Goal: Communication & Community: Answer question/provide support

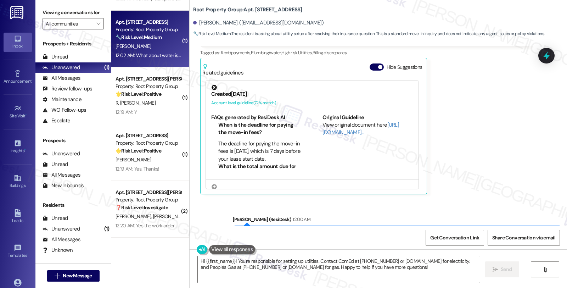
scroll to position [829, 0]
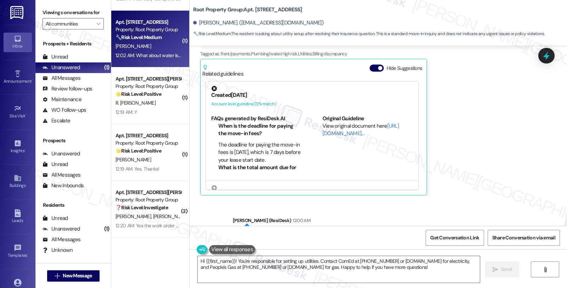
drag, startPoint x: 502, startPoint y: 116, endPoint x: 410, endPoint y: 8, distance: 141.3
click at [502, 116] on div "Mateo Pesantes Question Neutral Yesterday at 11:52 PM Hey sarah, forget about l…" at bounding box center [364, 97] width 329 height 198
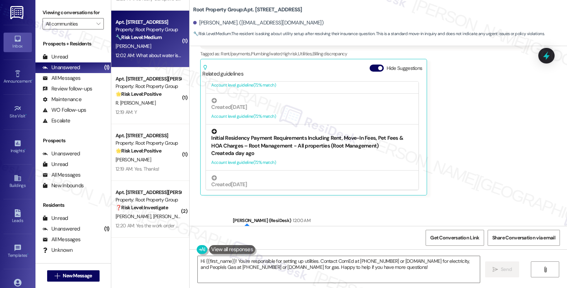
scroll to position [79, 0]
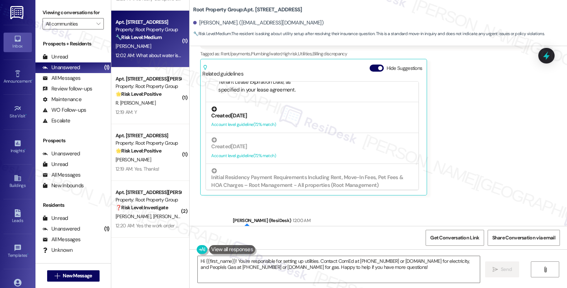
click at [311, 112] on div "Created 20 days ago" at bounding box center [312, 115] width 202 height 7
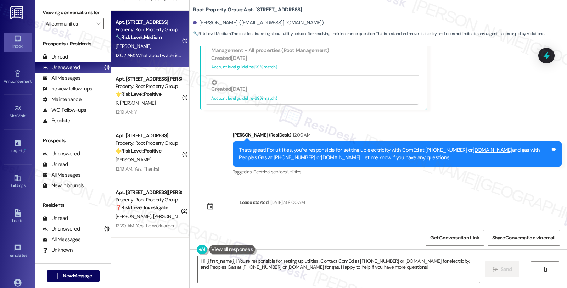
scroll to position [947, 0]
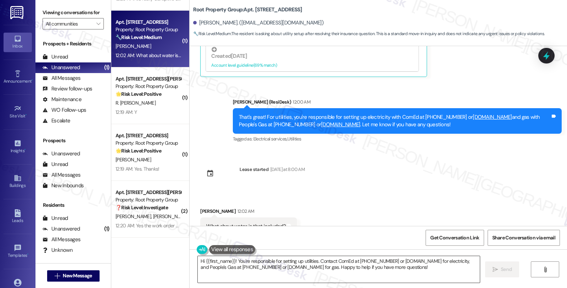
click at [198, 261] on textarea "Hi {{first_name}}! You're responsible for setting up utilities. Contact ComEd a…" at bounding box center [339, 269] width 282 height 27
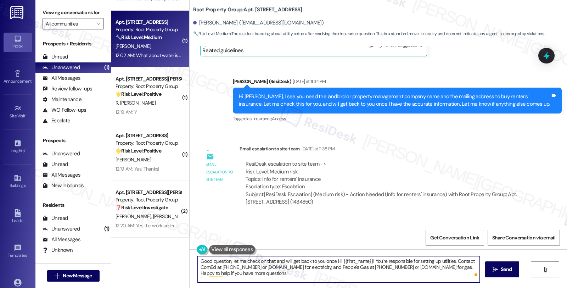
scroll to position [593, 0]
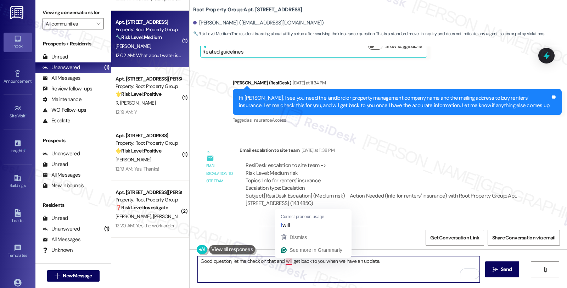
click at [423, 268] on textarea "Good question, let me check on that and will get back to you when we have an up…" at bounding box center [339, 269] width 282 height 27
type textarea "Good question, let me check on that and will get back to you when we have an up…"
click at [521, 268] on div "Good question, let me check on that and will get back to you when we have an up…" at bounding box center [379, 275] width 378 height 53
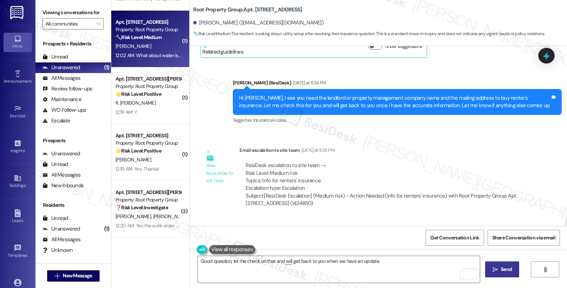
click at [512, 268] on span "Send" at bounding box center [507, 269] width 14 height 7
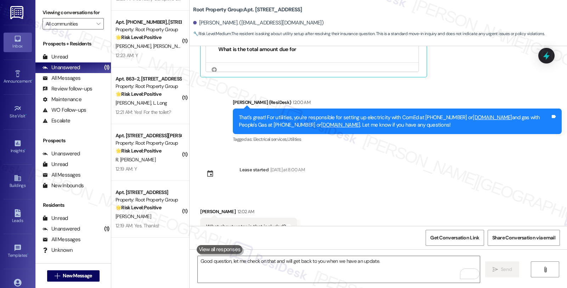
scroll to position [996, 0]
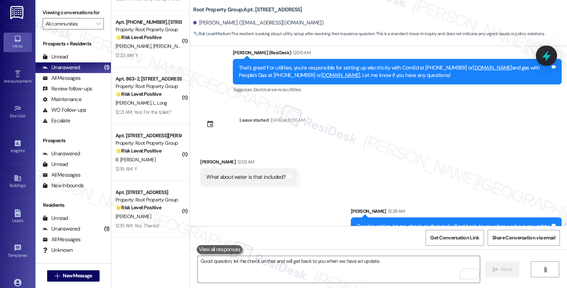
click at [544, 52] on icon at bounding box center [547, 56] width 12 height 12
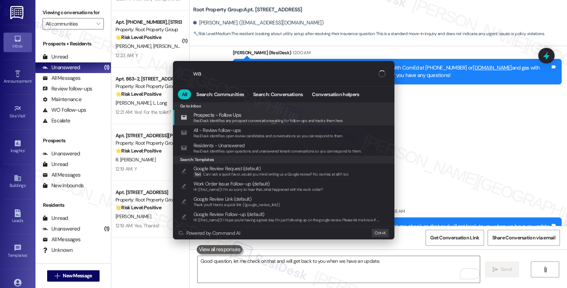
type input "w"
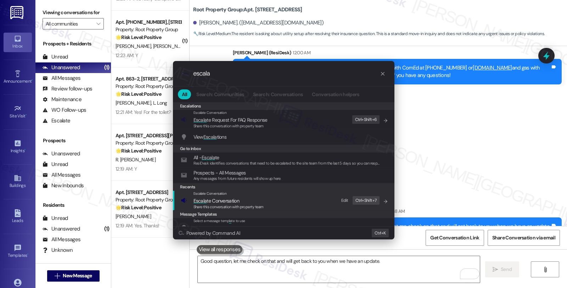
type input "escala"
click at [228, 199] on span "Escala te Conversation" at bounding box center [217, 201] width 46 height 6
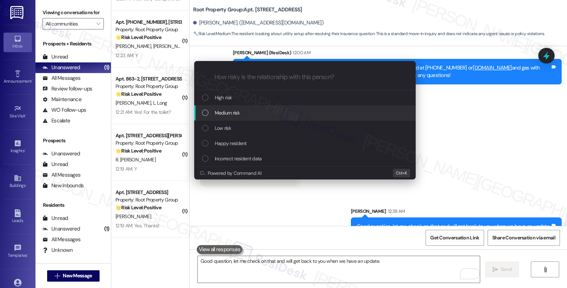
click at [238, 115] on span "Medium risk" at bounding box center [227, 113] width 25 height 8
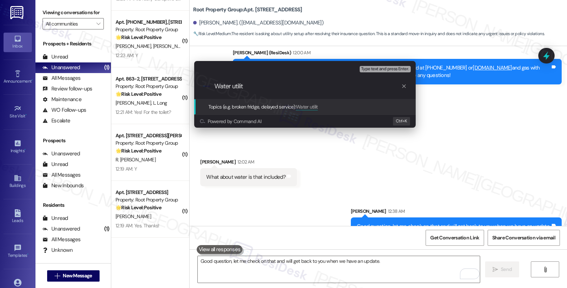
type input "Water utility"
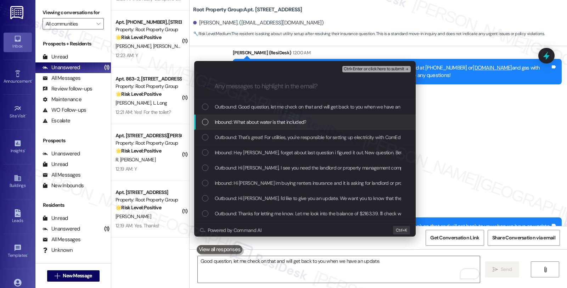
click at [245, 119] on span "Inbound: What about water is that included?" at bounding box center [261, 122] width 92 height 8
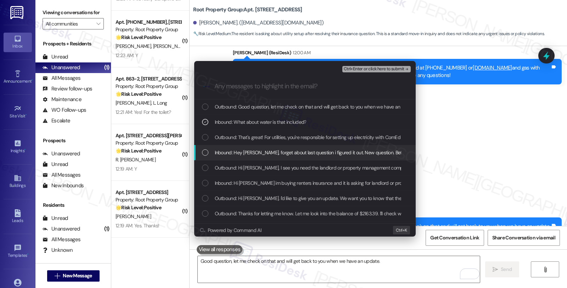
click at [261, 149] on span "Inbound: Hey sarah, forget about last question i figured it out. New question. …" at bounding box center [567, 153] width 705 height 8
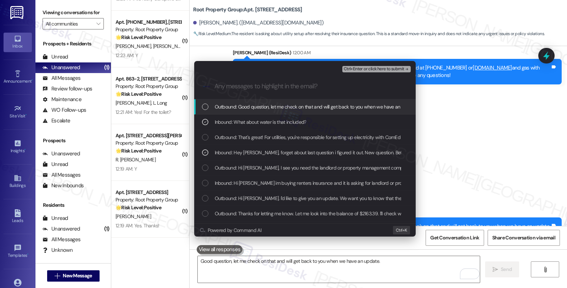
click at [377, 68] on span "Ctrl+Enter or click here to submit" at bounding box center [374, 69] width 61 height 5
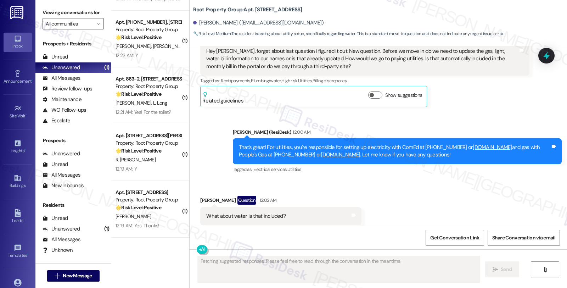
scroll to position [893, 0]
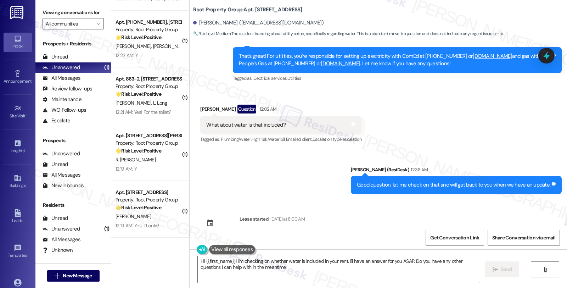
type textarea "Hi {{first_name}}! I'm checking on whether water is included in your rent. I'll…"
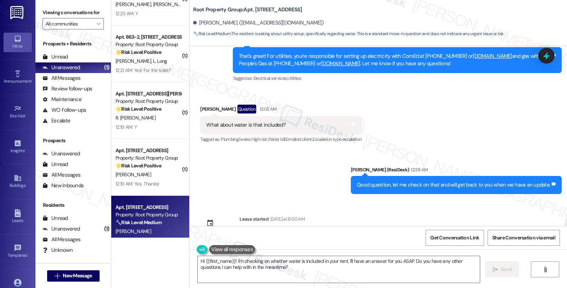
scroll to position [0, 0]
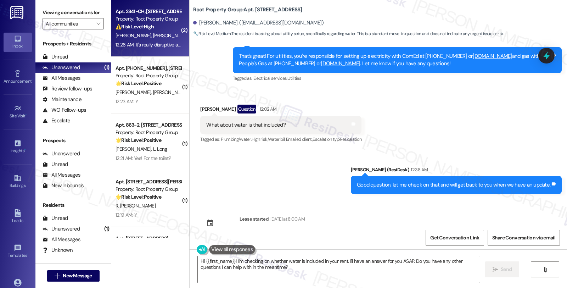
click at [169, 40] on div "H. Pereira E. Argueta" at bounding box center [148, 35] width 67 height 9
type textarea "Fetching suggested responses. Please feel free to read through the conversation…"
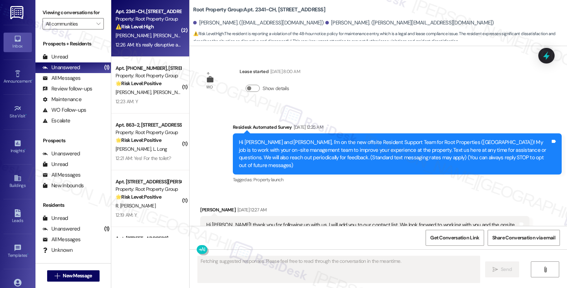
scroll to position [1991, 0]
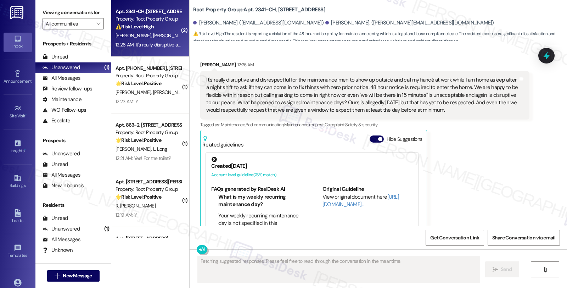
click at [485, 169] on div "Heather Pereira 12:26 AM It's really disruptive and disrespectful for the maint…" at bounding box center [364, 163] width 329 height 205
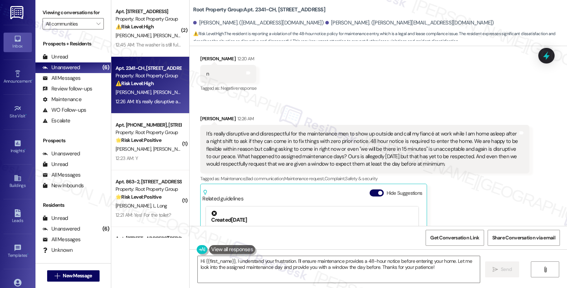
scroll to position [1952, 0]
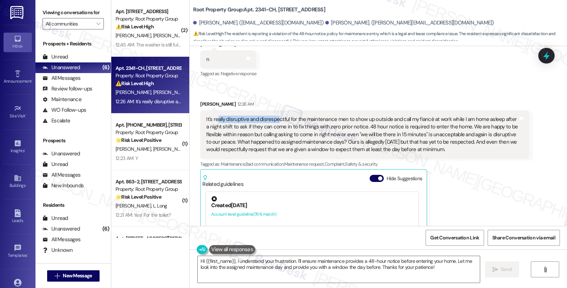
drag, startPoint x: 213, startPoint y: 73, endPoint x: 274, endPoint y: 74, distance: 60.6
click at [274, 116] on div "It's really disruptive and disrespectful for the maintenance men to show up out…" at bounding box center [362, 135] width 312 height 38
drag, startPoint x: 336, startPoint y: 73, endPoint x: 402, endPoint y: 74, distance: 66.3
click at [402, 116] on div "It's really disruptive and disrespectful for the maintenance men to show up out…" at bounding box center [362, 135] width 312 height 38
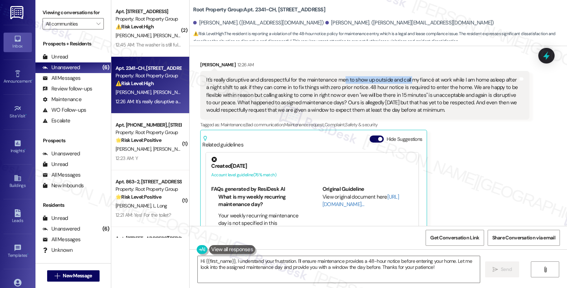
click at [490, 111] on div "Heather Pereira 12:26 AM It's really disruptive and disrespectful for the maint…" at bounding box center [364, 163] width 329 height 205
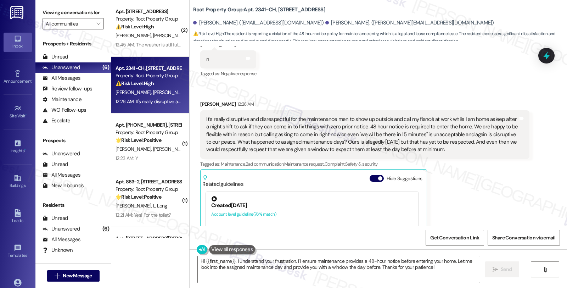
click at [203, 100] on div "Heather Pereira 12:26 AM" at bounding box center [364, 105] width 329 height 10
copy div "Heather"
click at [210, 260] on textarea "Hi {{first_name}}, I understand your frustration. I'll ensure maintenance provi…" at bounding box center [339, 269] width 282 height 27
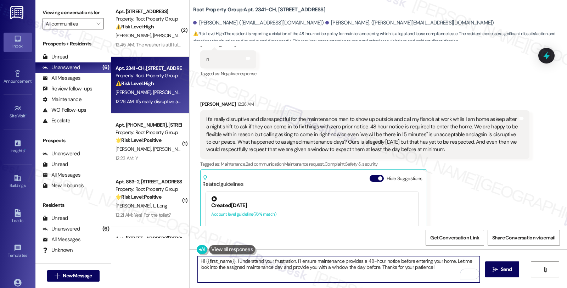
drag, startPoint x: 201, startPoint y: 260, endPoint x: 230, endPoint y: 260, distance: 29.8
click at [230, 260] on textarea "Hi {{first_name}}, I understand your frustration. I'll ensure maintenance provi…" at bounding box center [339, 269] width 282 height 27
paste textarea "Heather"
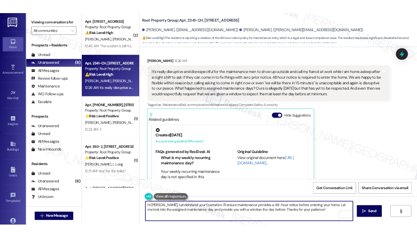
scroll to position [1912, 0]
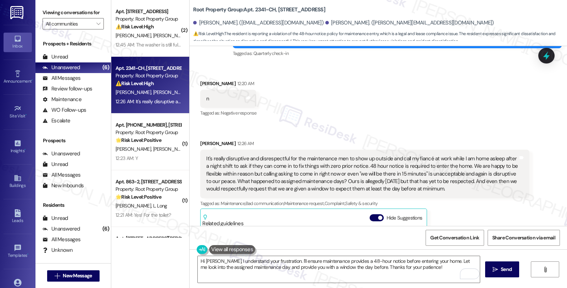
drag, startPoint x: 201, startPoint y: 114, endPoint x: 460, endPoint y: 142, distance: 260.3
click at [460, 155] on div "It's really disruptive and disrespectful for the maintenance men to show up out…" at bounding box center [362, 174] width 312 height 38
copy div "It's really disruptive and disrespectful for the maintenance men to show up out…"
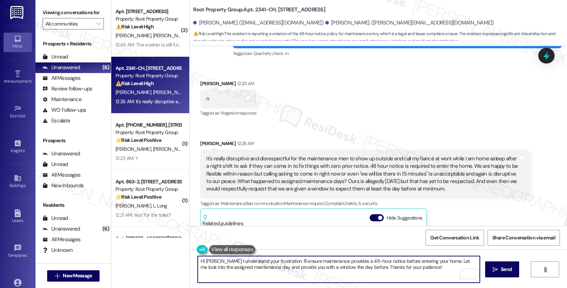
drag, startPoint x: 265, startPoint y: 261, endPoint x: 423, endPoint y: 274, distance: 159.4
click at [423, 274] on textarea "Hi Heather, I understand your frustration. I'll ensure maintenance provides a 4…" at bounding box center [339, 269] width 282 height 27
paste textarea "thank you so much for sharing this. I’m really sorry to hear about the disrupti…"
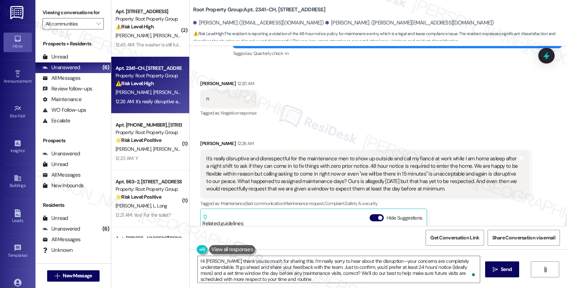
click at [450, 169] on div "Heather Pereira 12:26 AM It's really disruptive and disrespectful for the maint…" at bounding box center [364, 242] width 329 height 205
click at [230, 267] on textarea "Hi Heather, thank you so much for sharing this. I’m really sorry to hear about …" at bounding box center [339, 269] width 282 height 27
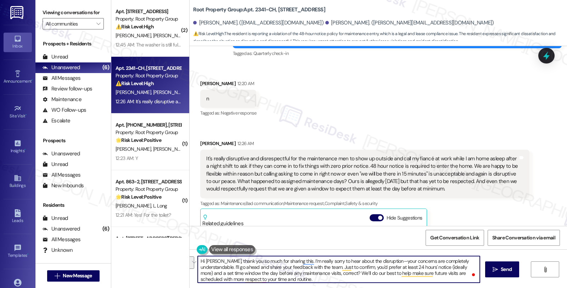
drag, startPoint x: 338, startPoint y: 268, endPoint x: 354, endPoint y: 271, distance: 16.2
click at [354, 271] on textarea "Hi Heather, thank you so much for sharing this. I’m really sorry to hear about …" at bounding box center [339, 269] width 282 height 27
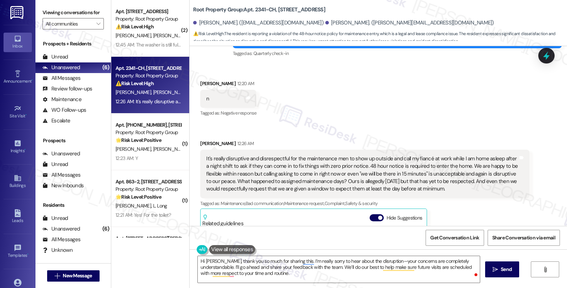
click at [498, 171] on div "Heather Pereira 12:26 AM It's really disruptive and disrespectful for the maint…" at bounding box center [364, 242] width 329 height 205
click at [338, 267] on textarea "Hi Heather, thank you so much for sharing this. I’m really sorry to hear about …" at bounding box center [339, 269] width 282 height 27
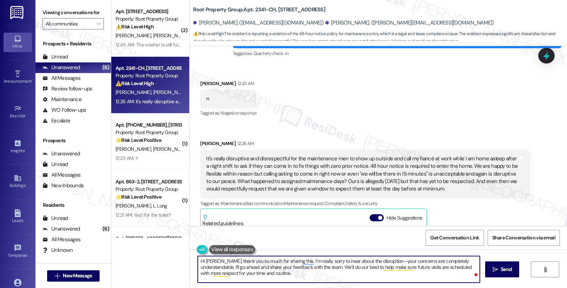
click at [338, 266] on textarea "Hi Heather, thank you so much for sharing this. I’m really sorry to hear about …" at bounding box center [339, 269] width 282 height 27
click at [370, 269] on textarea "Hi Heather, thank you so much for sharing this. I’m really sorry to hear about …" at bounding box center [339, 269] width 282 height 27
click at [446, 266] on textarea "Hi Heather, thank you so much for sharing this. I’m really sorry to hear about …" at bounding box center [339, 269] width 282 height 27
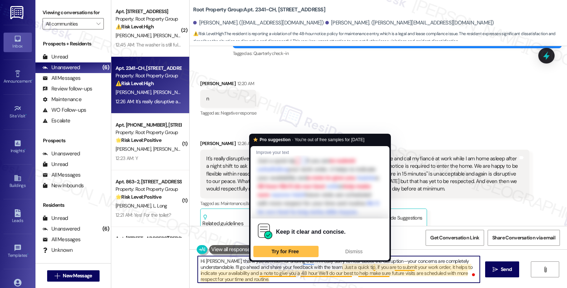
click at [284, 274] on textarea "Hi Heather, thank you so much for sharing this. I’m really sorry to hear about …" at bounding box center [339, 269] width 282 height 27
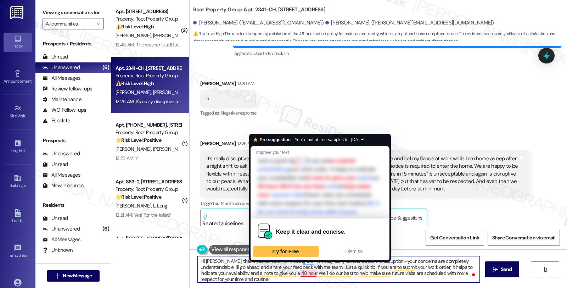
click at [297, 274] on textarea "Hi Heather, thank you so much for sharing this. I’m really sorry to hear about …" at bounding box center [339, 269] width 282 height 27
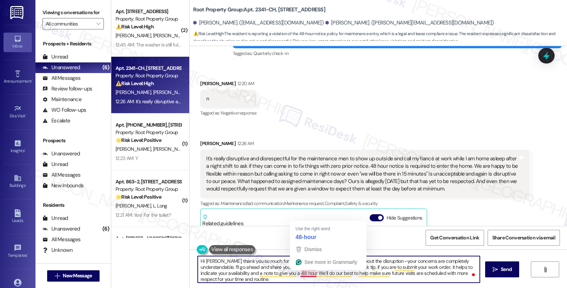
click at [295, 274] on textarea "Hi Heather, thank you so much for sharing this. I’m really sorry to hear about …" at bounding box center [339, 269] width 282 height 27
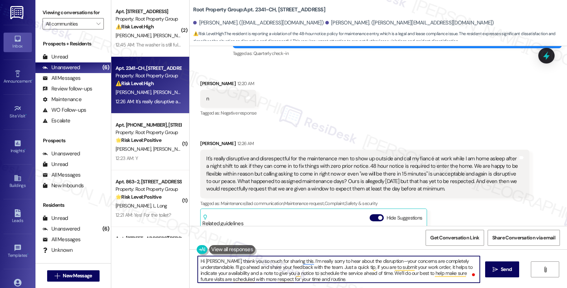
click at [353, 282] on textarea "Hi Heather, thank you so much for sharing this. I’m really sorry to hear about …" at bounding box center [339, 269] width 282 height 27
drag, startPoint x: 403, startPoint y: 278, endPoint x: 463, endPoint y: 279, distance: 59.9
click at [463, 279] on textarea "Hi Heather, thank you so much for sharing this. I’m really sorry to hear about …" at bounding box center [339, 269] width 282 height 27
click at [406, 277] on textarea "Hi Heather, thank you so much for sharing this. I’m really sorry to hear about …" at bounding box center [339, 269] width 282 height 27
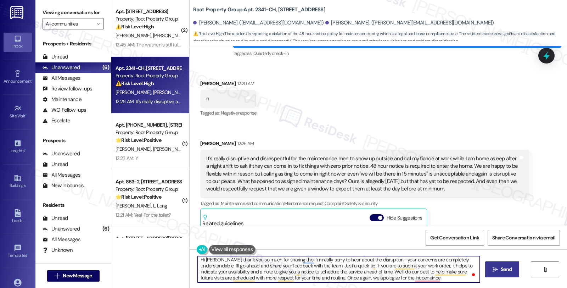
drag, startPoint x: 402, startPoint y: 276, endPoint x: 491, endPoint y: 277, distance: 89.0
click at [491, 277] on div "Hi Heather, thank you so much for sharing this. I’m really sorry to hear about …" at bounding box center [379, 275] width 378 height 53
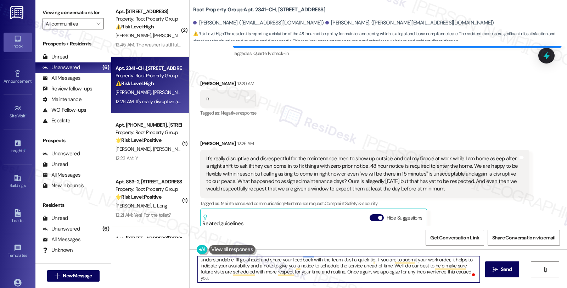
click at [235, 278] on textarea "Hi Heather, thank you so much for sharing this. I’m really sorry to hear about …" at bounding box center [339, 269] width 282 height 27
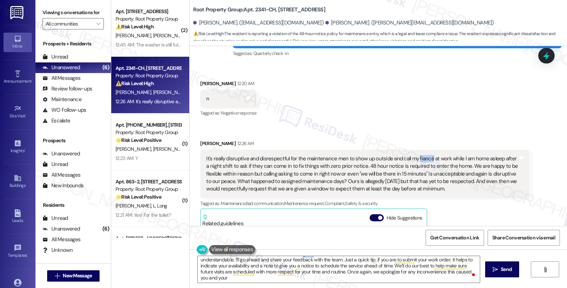
drag, startPoint x: 411, startPoint y: 111, endPoint x: 423, endPoint y: 112, distance: 12.1
click at [423, 155] on div "It's really disruptive and disrespectful for the maintenance men to show up out…" at bounding box center [362, 174] width 312 height 38
copy div "fiancé"
click at [231, 279] on textarea "Hi Heather, thank you so much for sharing this. I’m really sorry to hear about …" at bounding box center [339, 269] width 282 height 27
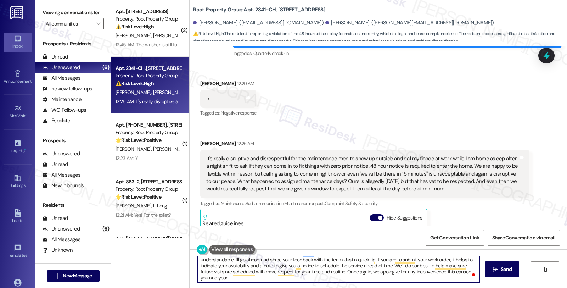
paste textarea "fiancé"
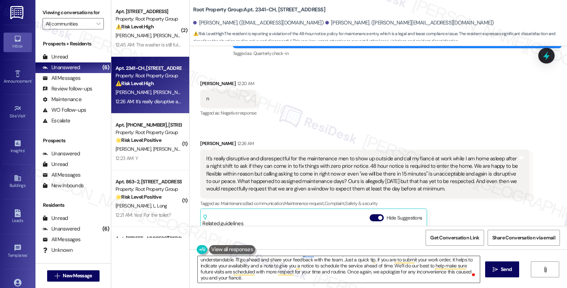
click at [260, 279] on textarea "Hi Heather, thank you so much for sharing this. I’m really sorry to hear about …" at bounding box center [339, 269] width 282 height 27
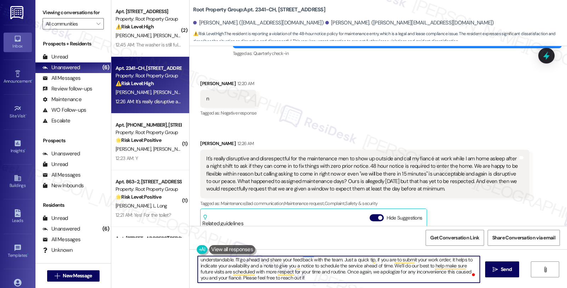
type textarea "Hi Heather, thank you so much for sharing this. I’m really sorry to hear about …"
type textarea "Hi [PERSON_NAME], thank you so much for sharing this. I’m really sorry to hear …"
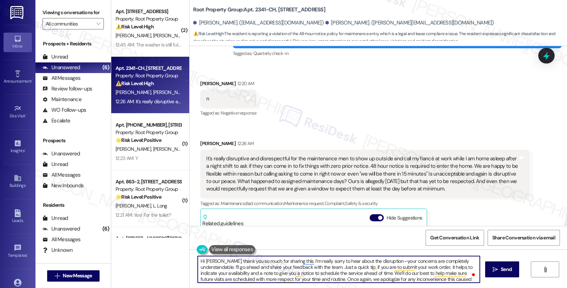
click at [389, 267] on textarea "Hi [PERSON_NAME], thank you so much for sharing this. I’m really sorry to hear …" at bounding box center [339, 269] width 282 height 27
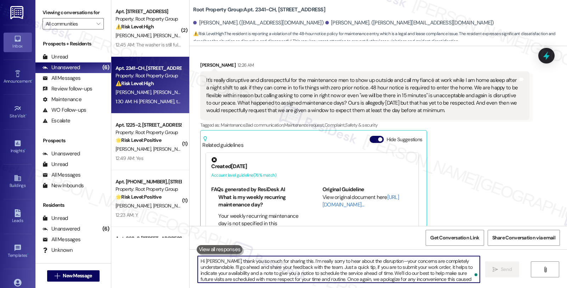
scroll to position [2071, 0]
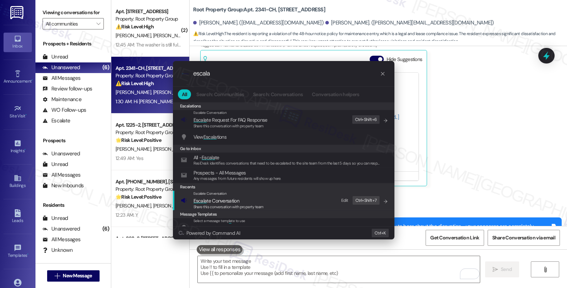
type input "escala"
click at [243, 199] on span "Escala te Conversation" at bounding box center [229, 201] width 70 height 8
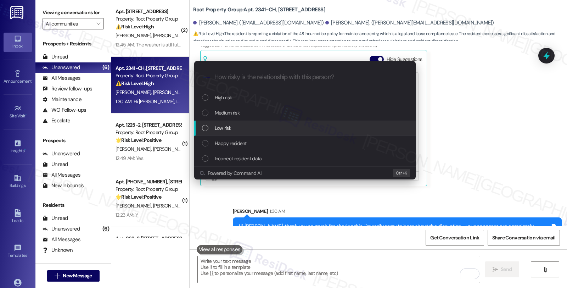
click at [239, 130] on div "Low risk" at bounding box center [305, 128] width 207 height 8
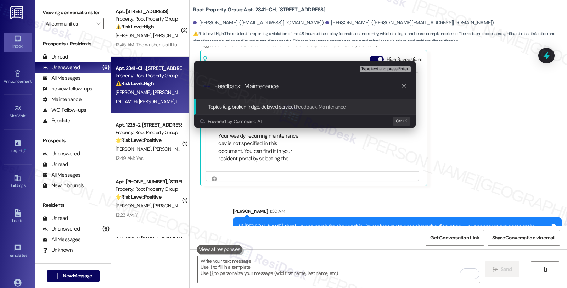
type input "Feedback: Maintenance"
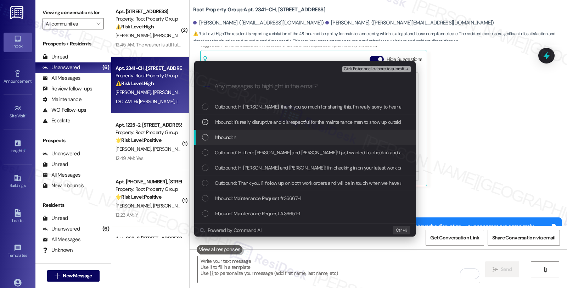
click at [231, 135] on span "Inbound: n" at bounding box center [226, 137] width 22 height 8
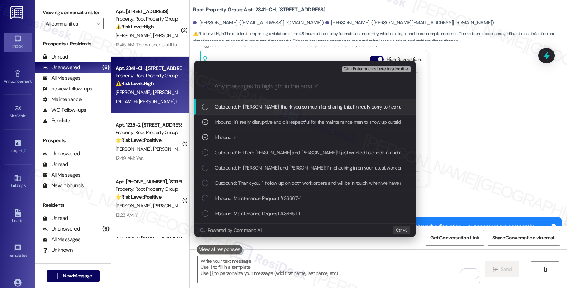
click at [365, 67] on span "Ctrl+Enter or click here to submit" at bounding box center [374, 69] width 61 height 5
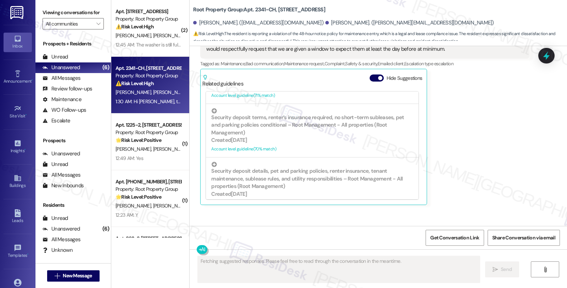
scroll to position [2081, 0]
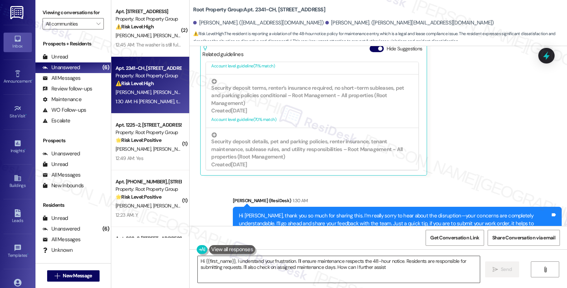
type textarea "Hi {{first_name}}, I understand your frustration. I'll ensure maintenance respe…"
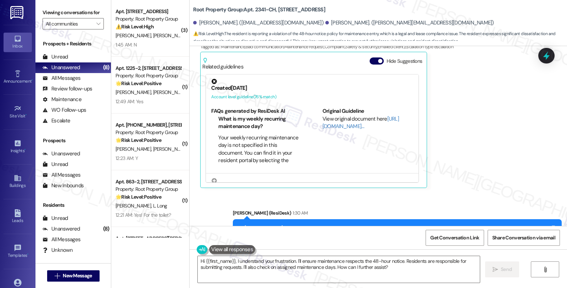
scroll to position [2130, 0]
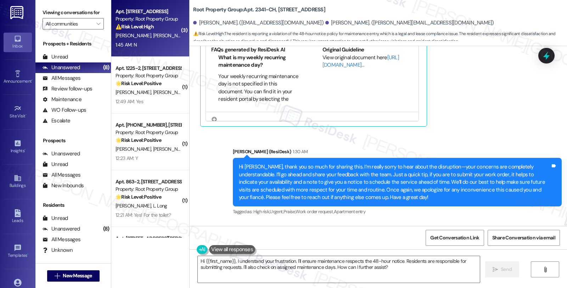
click at [166, 25] on div "⚠️ Risk Level: High The resident indicates that a previous work order was not c…" at bounding box center [149, 26] width 66 height 7
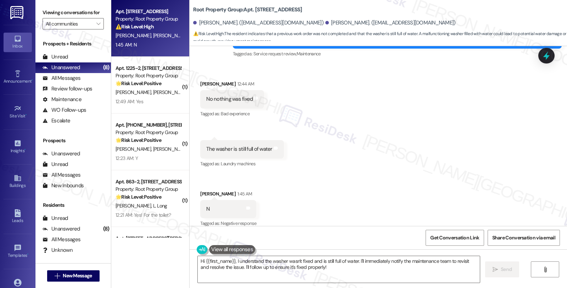
scroll to position [139, 0]
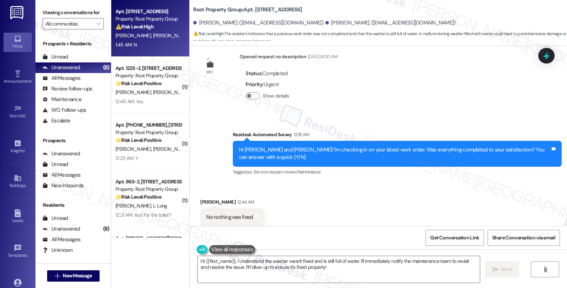
click at [295, 6] on b "Root Property Group: Apt. 1505 Huron - G, 1505 W. Huron Street" at bounding box center [247, 9] width 109 height 7
copy b "1505"
drag, startPoint x: 301, startPoint y: 21, endPoint x: 331, endPoint y: 26, distance: 29.9
click at [331, 26] on div "[PERSON_NAME]. ([EMAIL_ADDRESS][DOMAIN_NAME])" at bounding box center [391, 22] width 130 height 7
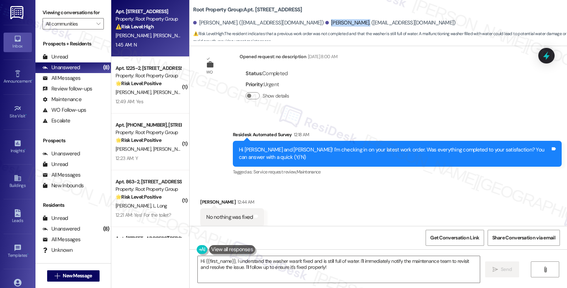
copy div "[PERSON_NAME]"
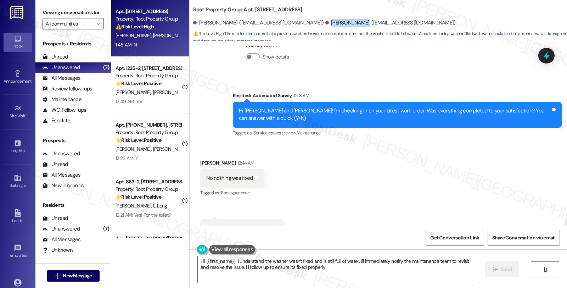
scroll to position [179, 0]
click at [327, 266] on textarea "Hi {{first_name}}, I understand the washer wasn't fixed and is still full of wa…" at bounding box center [339, 269] width 282 height 27
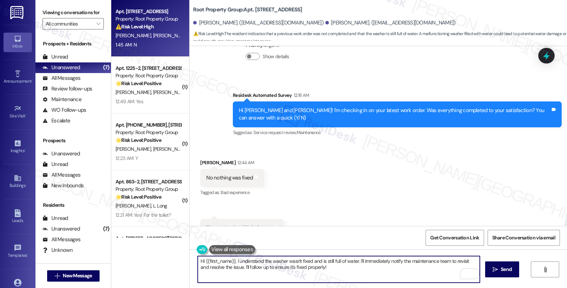
paste textarea "#36739-1"
paste textarea "#36933-1"
paste textarea "#36739-2"
click at [201, 159] on div "Allyson Kerwin 12:44 AM" at bounding box center [232, 164] width 64 height 10
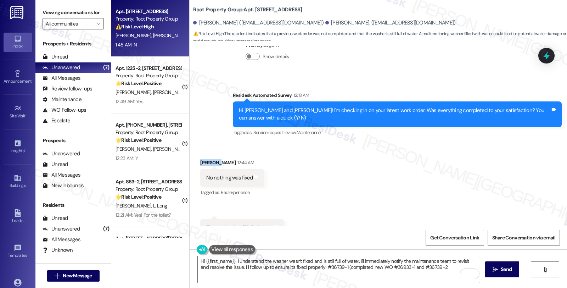
click at [201, 159] on div "Allyson Kerwin 12:44 AM" at bounding box center [232, 164] width 64 height 10
copy div "Allyson"
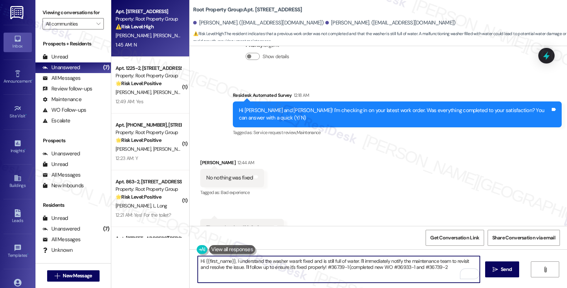
click at [202, 260] on textarea "Hi {{first_name}}, I understand the washer wasn't fixed and is still full of wa…" at bounding box center [339, 269] width 282 height 27
paste textarea "Allyson"
click at [339, 260] on textarea "Hi Allyson, I understand the washer wasn't fixed and is still full of water. I'…" at bounding box center [339, 269] width 282 height 27
click at [415, 260] on textarea "Hi Allyson, I understand the washer wasn't fixed and is still full of water. I'…" at bounding box center [339, 269] width 282 height 27
click at [218, 260] on textarea "Hi Allyson, I understand the washer wasn't fixed and is still full of water. I'…" at bounding box center [339, 269] width 282 height 27
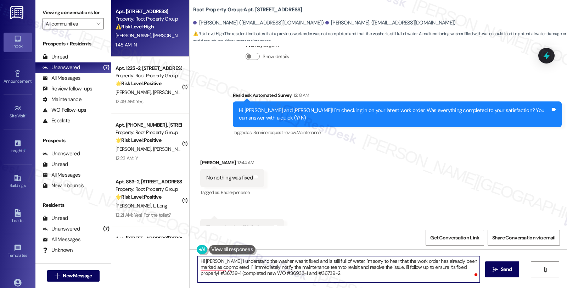
drag, startPoint x: 196, startPoint y: 272, endPoint x: 216, endPoint y: 271, distance: 19.5
click at [216, 271] on textarea "Hi Allyson, I understand the washer wasn't fixed and is still full of water. I'…" at bounding box center [339, 269] width 282 height 27
click at [252, 260] on textarea "Hi Allyson, I understand the washer wasn't fixed and is still full of water. I'…" at bounding box center [339, 269] width 282 height 27
paste textarea "#36739-1"
click at [467, 261] on textarea "Hi Allyson, I understand the work order #36739-1 has been completed, even when …" at bounding box center [339, 269] width 282 height 27
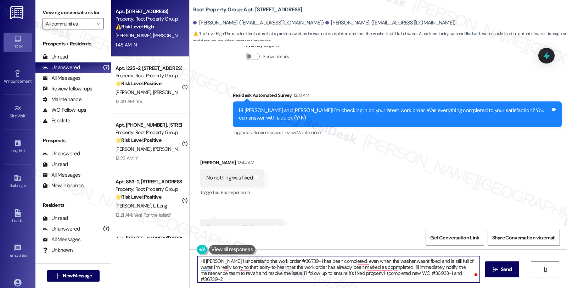
drag, startPoint x: 224, startPoint y: 267, endPoint x: 243, endPoint y: 264, distance: 18.7
click at [224, 267] on textarea "Hi Allyson, I understand the work order #36739-1 has been completed, even when …" at bounding box center [339, 269] width 282 height 27
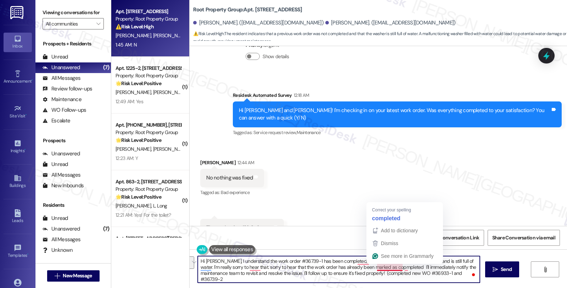
drag, startPoint x: 246, startPoint y: 267, endPoint x: 374, endPoint y: 272, distance: 128.4
click at [399, 271] on textarea "Hi Allyson, I understand the work order #36739-1 has been completed, even when …" at bounding box center [339, 269] width 282 height 27
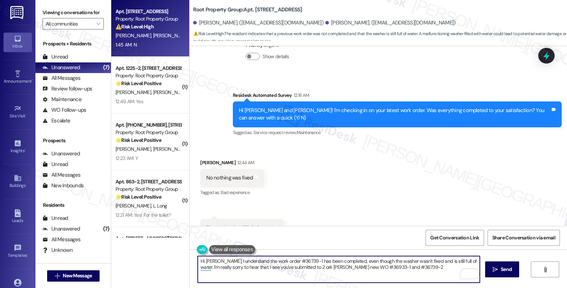
click at [244, 265] on textarea "Hi Allyson, I understand the work order #36739-1 has been completed, even thoug…" at bounding box center [339, 269] width 282 height 27
click at [419, 266] on textarea "Hi Allyson, I understand the work order #36739-1 has been completed, even thoug…" at bounding box center [339, 269] width 282 height 27
click at [413, 268] on textarea "Hi Allyson, I understand the work order #36739-1 has been completed, even thoug…" at bounding box center [339, 269] width 282 height 27
click at [374, 268] on textarea "Hi Allyson, I understand the work order #36739-1 has been completed, even thoug…" at bounding box center [339, 269] width 282 height 27
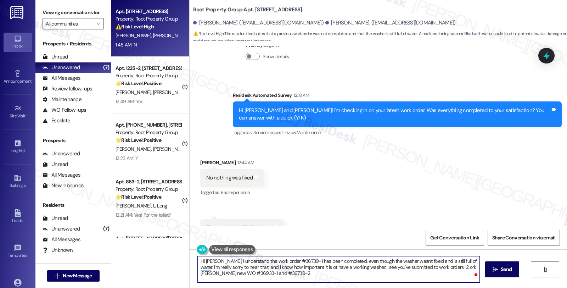
click at [412, 267] on textarea "Hi Allyson, I understand the work order #36739-1 has been completed, even thoug…" at bounding box center [339, 269] width 282 height 27
drag, startPoint x: 434, startPoint y: 267, endPoint x: 469, endPoint y: 268, distance: 34.8
click at [469, 268] on textarea "Hi Allyson, I understand the work order #36739-1 has been completed, even thoug…" at bounding box center [339, 269] width 282 height 27
click at [235, 274] on textarea "Hi Allyson, I understand the work order #36739-1 has been completed, even thoug…" at bounding box center [339, 269] width 282 height 27
click at [377, 272] on textarea "Hi Allyson, I understand the work order #36739-1 has been completed, even thoug…" at bounding box center [339, 269] width 282 height 27
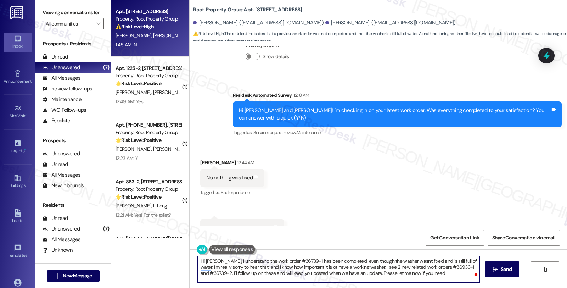
click at [409, 272] on textarea "Hi Allyson, I understand the work order #36739-1 has been completed, even thoug…" at bounding box center [339, 269] width 282 height 27
type textarea "Hi Allyson, I understand the work order #36739-1 has been completed, even thoug…"
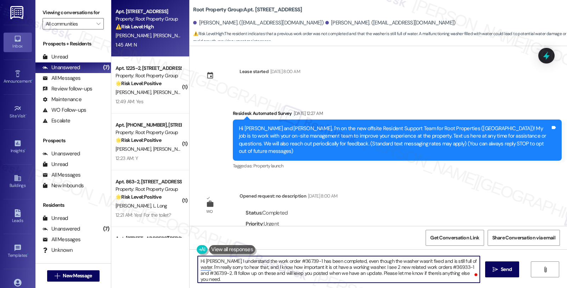
type textarea "Hi Allyson, I understand the work order #36739-1 has been completed, even thoug…"
click at [502, 273] on span "Send" at bounding box center [506, 269] width 11 height 7
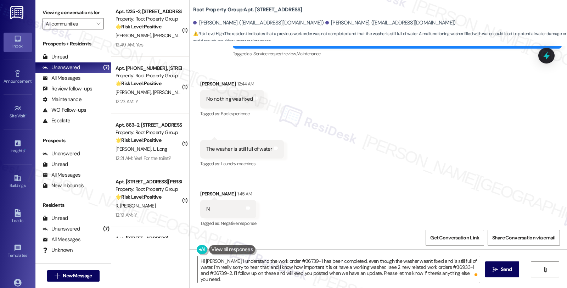
scroll to position [323, 0]
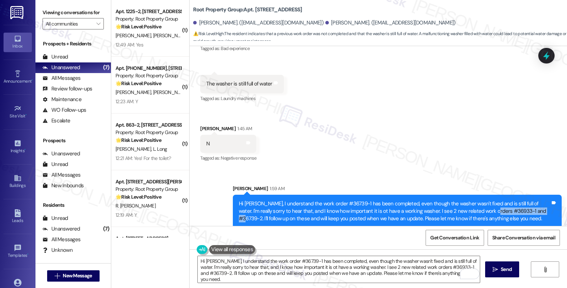
drag, startPoint x: 468, startPoint y: 204, endPoint x: 525, endPoint y: 203, distance: 57.1
click at [525, 203] on div "Hi Allyson, I understand the work order #36739-1 has been completed, even thoug…" at bounding box center [395, 211] width 312 height 23
copy div "#36933-1 and #36739-2"
click at [544, 55] on icon at bounding box center [547, 56] width 12 height 12
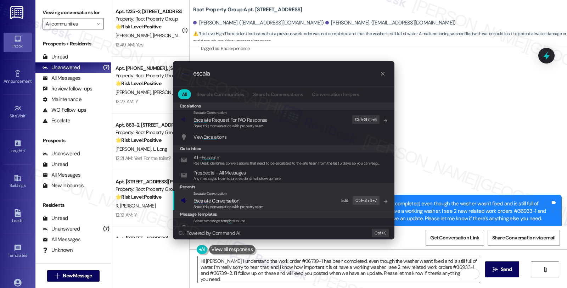
type input "escala"
click at [216, 200] on span "Escala te Conversation" at bounding box center [217, 201] width 46 height 6
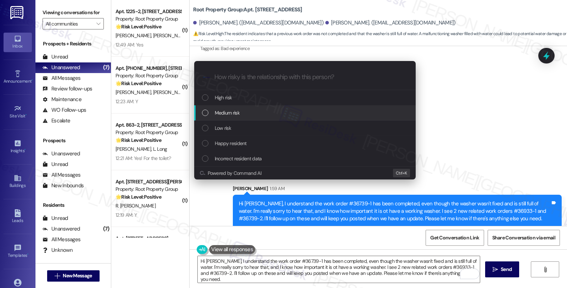
click at [244, 115] on div "Medium risk" at bounding box center [305, 113] width 207 height 8
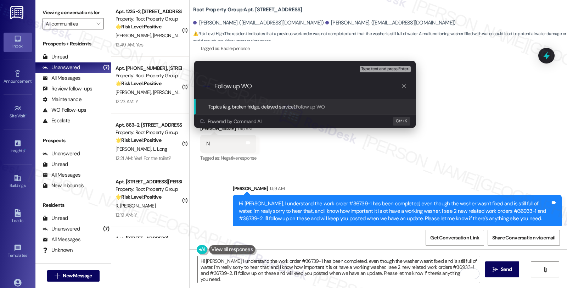
paste input "#36933-1 and #36739-2"
type input "Follow up WO #36933-1 and #36739-2"
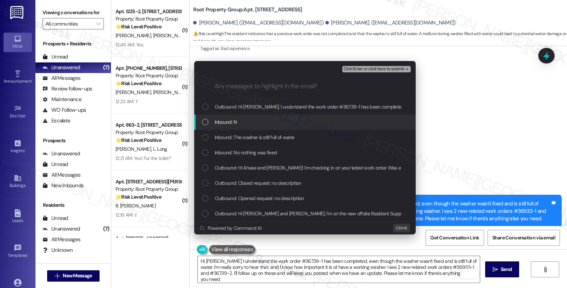
click at [240, 123] on div "Inbound: N" at bounding box center [305, 122] width 207 height 8
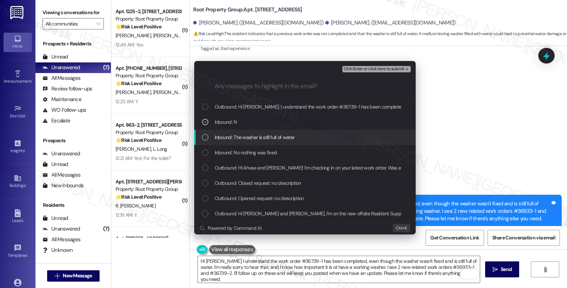
click at [250, 140] on span "Inbound: The washer is still full of water" at bounding box center [255, 137] width 80 height 8
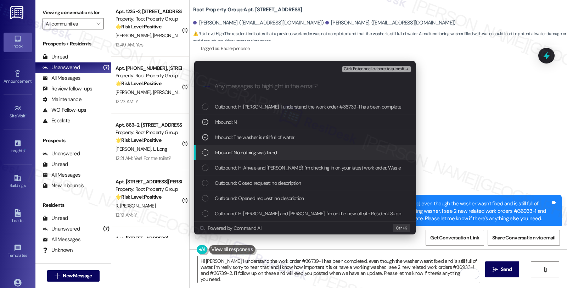
click at [254, 153] on span "Inbound: No nothing was fixed" at bounding box center [246, 153] width 62 height 8
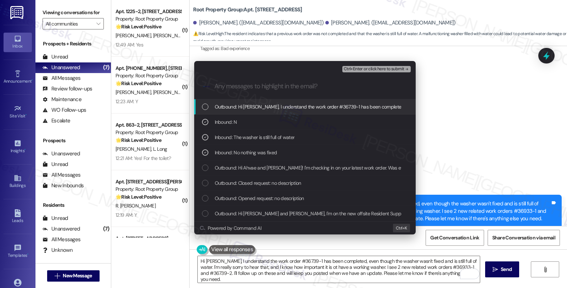
click at [367, 68] on span "Ctrl+Enter or click here to submit" at bounding box center [374, 69] width 61 height 5
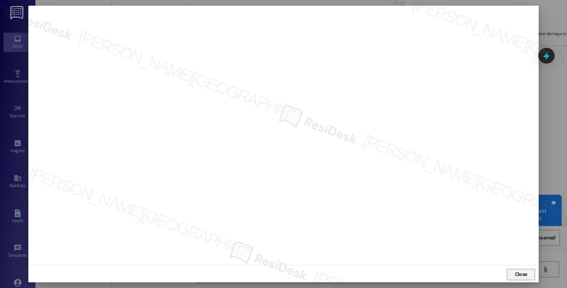
click at [525, 273] on span "Close" at bounding box center [521, 274] width 12 height 7
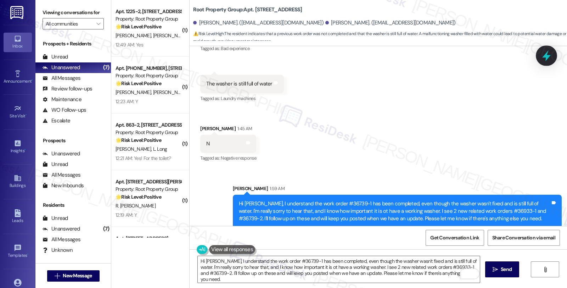
click at [548, 55] on icon at bounding box center [547, 55] width 9 height 11
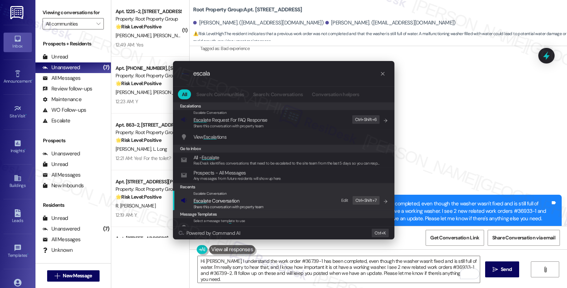
type input "escala"
click at [237, 204] on div "Share this conversation with property team" at bounding box center [229, 207] width 70 height 6
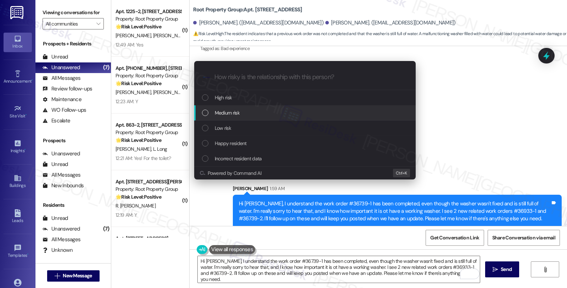
click at [240, 112] on div "Medium risk" at bounding box center [305, 113] width 207 height 8
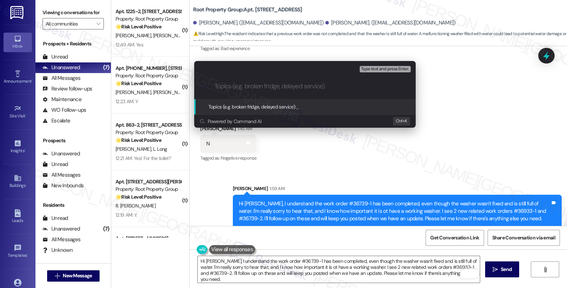
paste input "Follow up WO #36933-1 and #36739-2"
type input "Follow up WO #36933-1 and #36739-2"
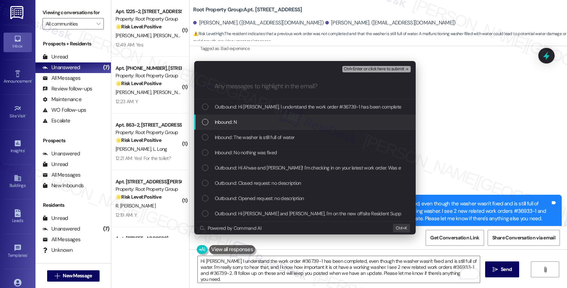
click at [230, 122] on span "Inbound: N" at bounding box center [226, 122] width 22 height 8
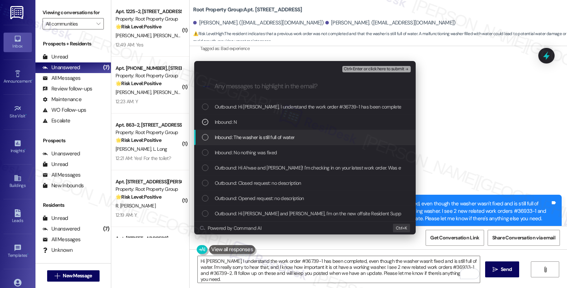
click at [231, 133] on div "Inbound: The washer is still full of water" at bounding box center [305, 137] width 222 height 15
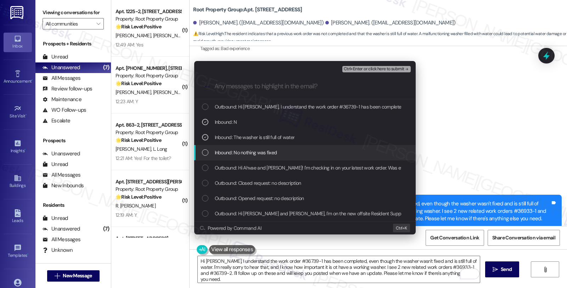
click at [232, 146] on div "Inbound: No nothing was fixed" at bounding box center [305, 152] width 222 height 15
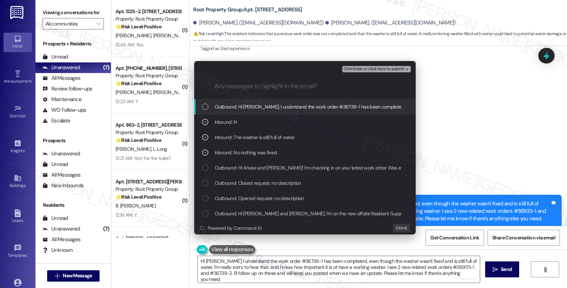
click at [363, 69] on span "Ctrl+Enter or click here to submit" at bounding box center [374, 69] width 61 height 5
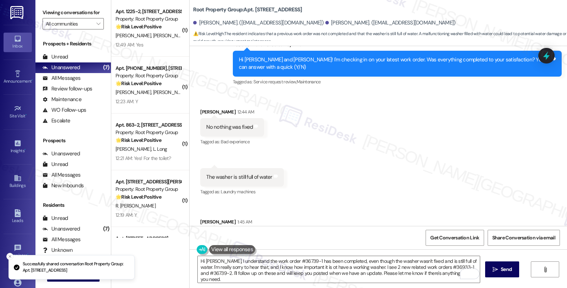
scroll to position [218, 0]
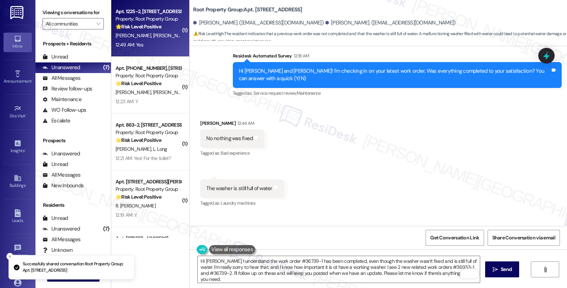
click at [156, 18] on div "Property: Root Property Group" at bounding box center [149, 18] width 66 height 7
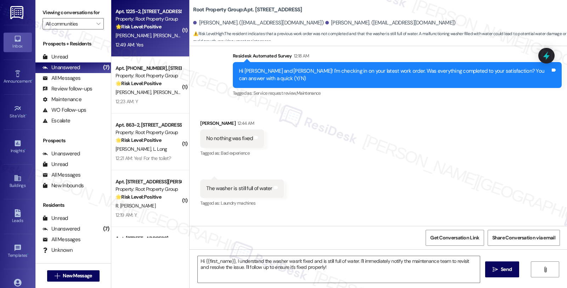
type textarea "Fetching suggested responses. Please feel free to read through the conversation…"
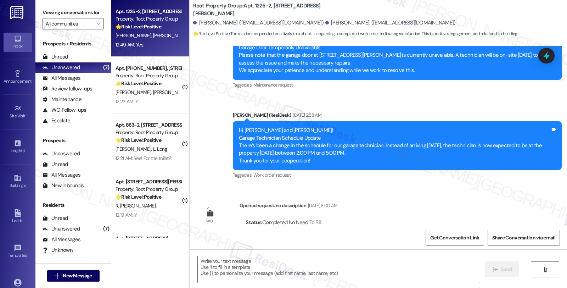
scroll to position [433, 0]
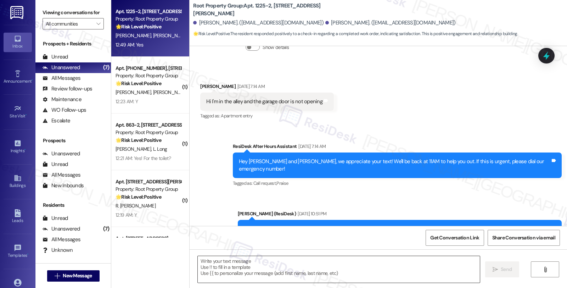
click at [264, 263] on textarea at bounding box center [339, 269] width 282 height 27
click at [388, 178] on div "Sent via SMS ResiDesk After Hours Assistant Aug 08, 2025 at 7:14 AM Hey Jacob a…" at bounding box center [398, 165] width 340 height 57
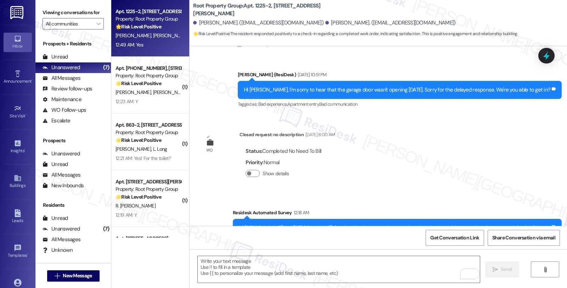
scroll to position [651, 0]
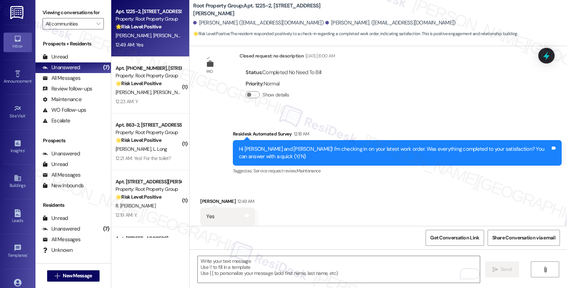
click at [201, 198] on div "Samantha Bloodgood 12:49 AM" at bounding box center [227, 203] width 55 height 10
copy div "Samantha"
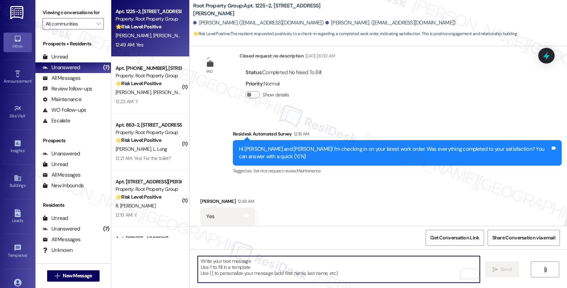
click at [217, 271] on textarea "To enrich screen reader interactions, please activate Accessibility in Grammarl…" at bounding box center [339, 269] width 282 height 27
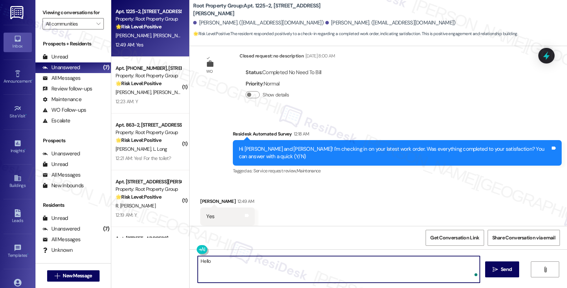
paste textarea "Samantha"
type textarea "Hello Samantha, thanks for reaching out,"
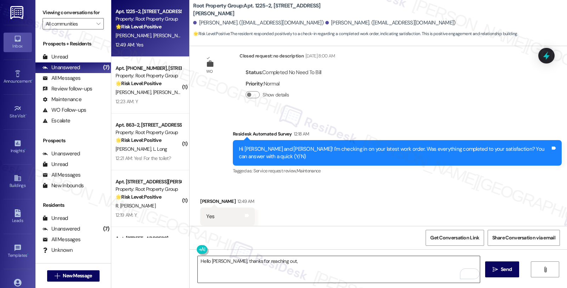
click at [303, 263] on textarea "Hello Samantha, thanks for reaching out," at bounding box center [339, 269] width 282 height 27
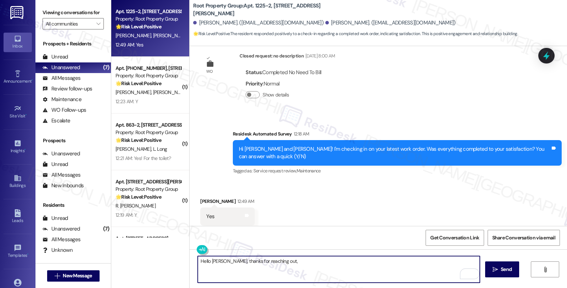
paste textarea "I’m glad your latest work order has been completed to your satisfaction. We str…"
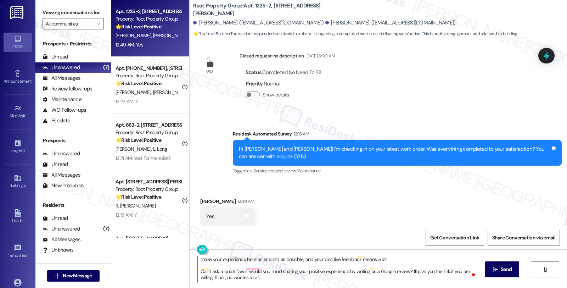
click at [344, 215] on div "Received via SMS Samantha Bloodgood 12:49 AM Yes Tags and notes Tagged as: Posi…" at bounding box center [379, 212] width 378 height 60
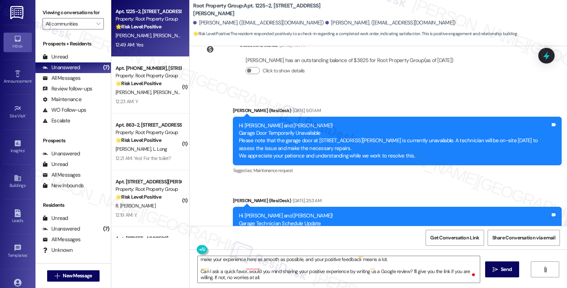
scroll to position [139, 0]
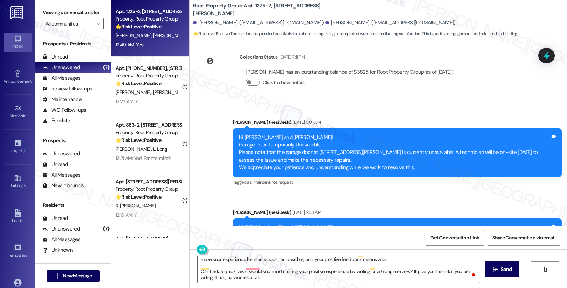
click at [345, 184] on div "Announcement, sent via SMS Sarah (ResiDesk) Aug 06, 2025 at 5:01 AM Hi Jacob an…" at bounding box center [398, 152] width 340 height 79
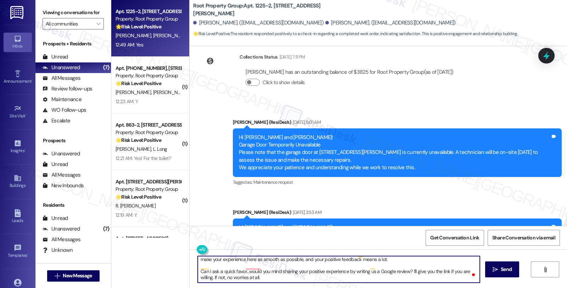
drag, startPoint x: 275, startPoint y: 273, endPoint x: 167, endPoint y: 267, distance: 107.6
click at [167, 267] on div "Apt. 1225-2, 1225 W. Addison St. Property: Root Property Group 🌟 Risk Level: Po…" at bounding box center [339, 144] width 456 height 288
paste textarea "We would love to hear your honest feedback. How would you rate your overall sat…"
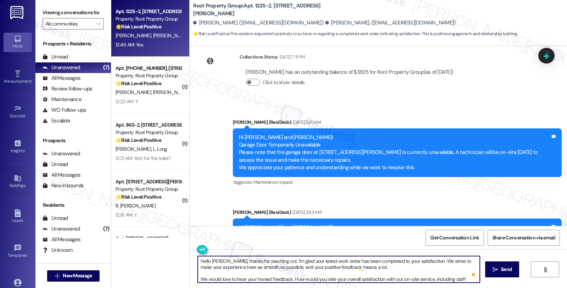
click at [304, 267] on textarea "Hello Samantha, thanks for reaching out. I’m glad your latest work order has be…" at bounding box center [339, 269] width 282 height 27
type textarea "Hello Samantha, thanks for reaching out. I’m glad your latest work order has be…"
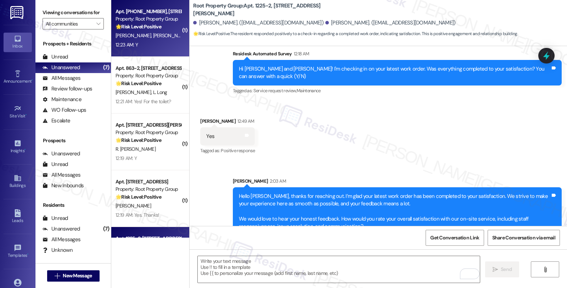
click at [190, 32] on span "[PERSON_NAME]" at bounding box center [207, 35] width 35 height 6
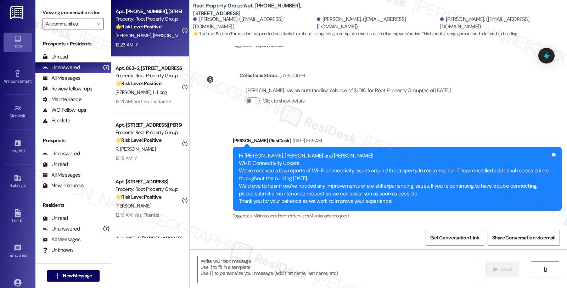
type textarea "Fetching suggested responses. Please feel free to read through the conversation…"
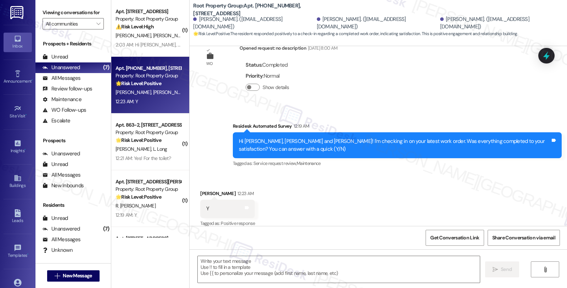
click at [343, 195] on div "Received via SMS Ella Mckenney 12:23 AM Y Tags and notes Tagged as: Positive re…" at bounding box center [379, 204] width 378 height 60
click at [295, 265] on textarea at bounding box center [339, 269] width 282 height 27
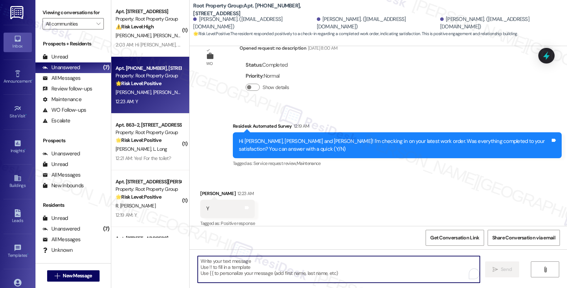
paste textarea "Hi, it’s great to hear from you and I’m glad your latest work order has been co…"
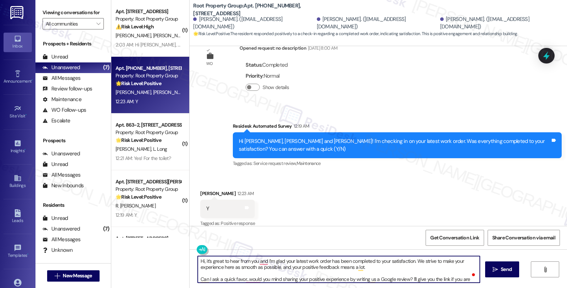
click at [200, 190] on div "Ella Mckenney 12:23 AM" at bounding box center [227, 195] width 55 height 10
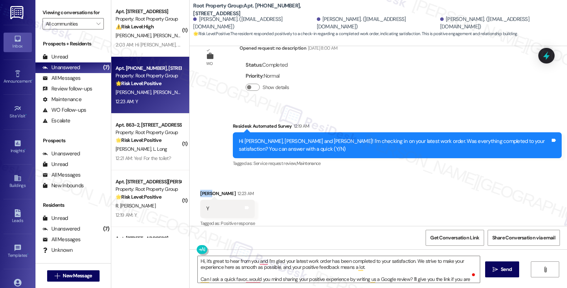
click at [200, 190] on div "Ella Mckenney 12:23 AM" at bounding box center [227, 195] width 55 height 10
copy div "Ella"
click at [200, 261] on textarea "Hi, it’s great to hear from you and I’m glad your latest work order has been co…" at bounding box center [339, 269] width 282 height 27
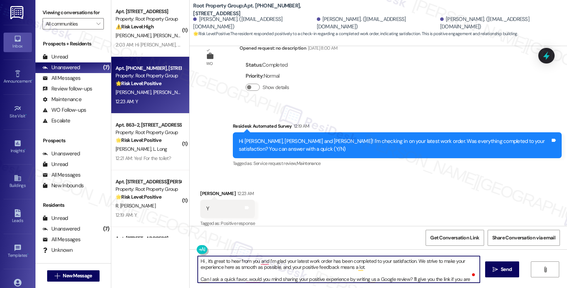
paste textarea "Ella"
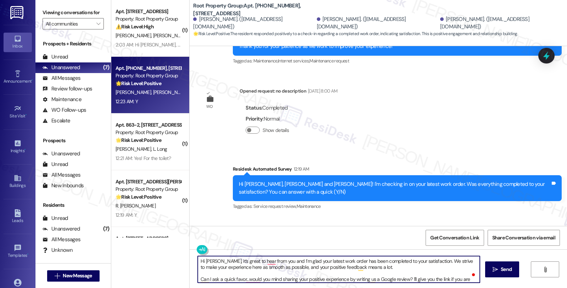
scroll to position [318, 0]
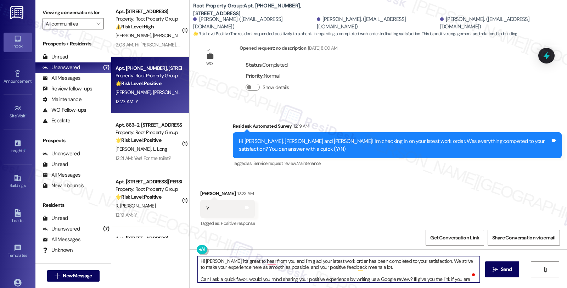
click at [352, 278] on textarea "Hi Ella, it’s great to hear from you and I’m glad your latest work order has be…" at bounding box center [339, 269] width 282 height 27
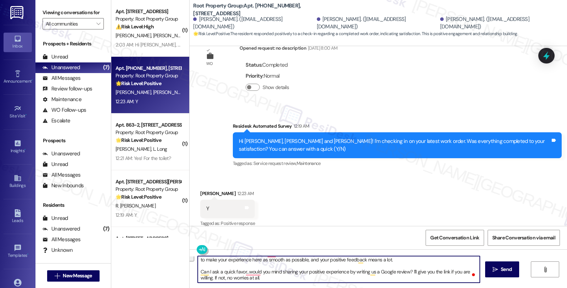
drag, startPoint x: 195, startPoint y: 279, endPoint x: 378, endPoint y: 281, distance: 183.0
click at [378, 281] on textarea "Hi Ella, it’s great to hear from you and I’m glad your latest work order has be…" at bounding box center [339, 269] width 282 height 27
paste textarea "If I may ask...has the {{property}} lived up to your expectations so far?"
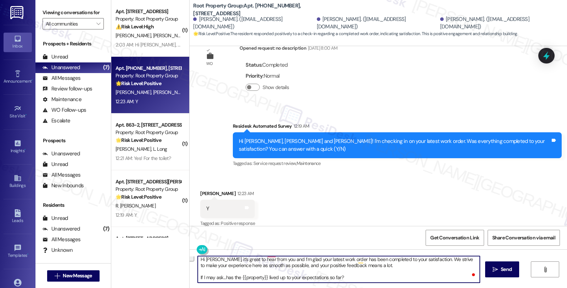
scroll to position [1, 0]
click at [305, 266] on textarea "Hi Ella, it’s great to hear from you and I’m glad your latest work order has be…" at bounding box center [339, 269] width 282 height 27
click at [362, 281] on textarea "Hi Ella, it’s great to hear from you and I’m glad your latest work order has be…" at bounding box center [339, 269] width 282 height 27
type textarea "Hi Ella, it’s great to hear from you and I’m glad your latest work order has be…"
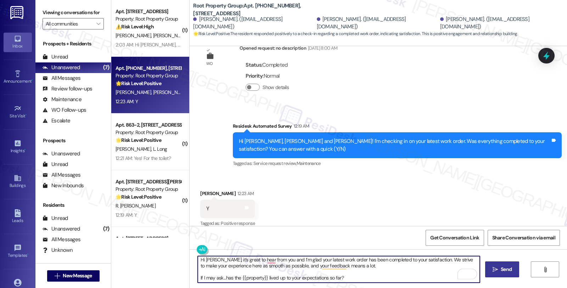
click at [512, 270] on span "Send" at bounding box center [507, 269] width 14 height 7
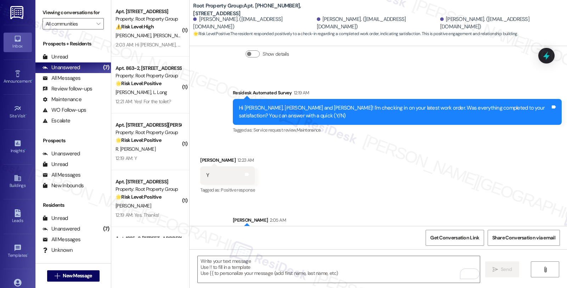
scroll to position [391, 0]
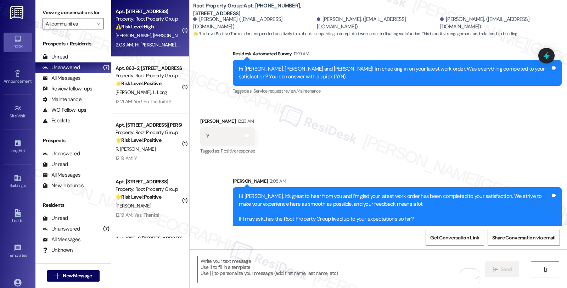
click at [153, 33] on span "[PERSON_NAME]" at bounding box center [170, 35] width 35 height 6
type textarea "Fetching suggested responses. Please feel free to read through the conversation…"
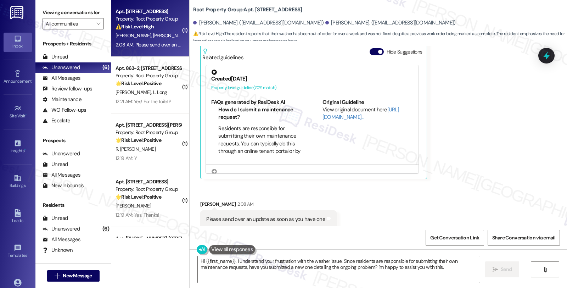
scroll to position [681, 0]
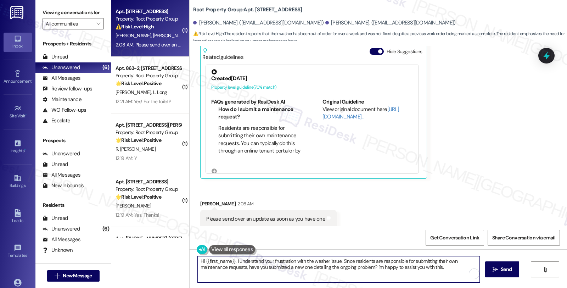
drag, startPoint x: 232, startPoint y: 260, endPoint x: 179, endPoint y: 257, distance: 53.3
click at [179, 257] on div "( 1 ) Apt. 1505 Huron - G, 1505 W. Huron Street Property: Root Property Group ⚠…" at bounding box center [339, 144] width 456 height 288
drag, startPoint x: 302, startPoint y: 261, endPoint x: 387, endPoint y: 276, distance: 86.4
click at [387, 276] on textarea "I understand your frustration with the washer issue. Since residents are respon…" at bounding box center [339, 269] width 282 height 27
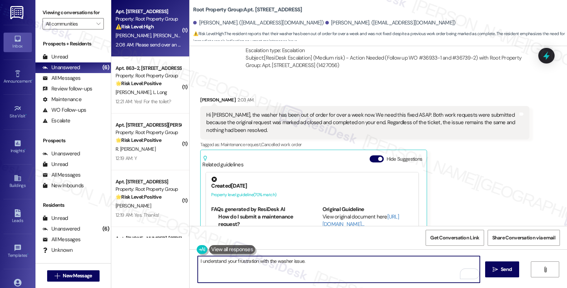
scroll to position [563, 0]
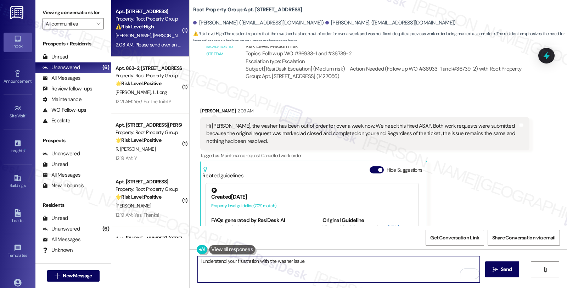
click at [255, 261] on textarea "I understand your frustration with the washer issue." at bounding box center [339, 269] width 282 height 27
click at [343, 261] on textarea "I understand your frustration and urgency with the washer issue." at bounding box center [339, 269] width 282 height 27
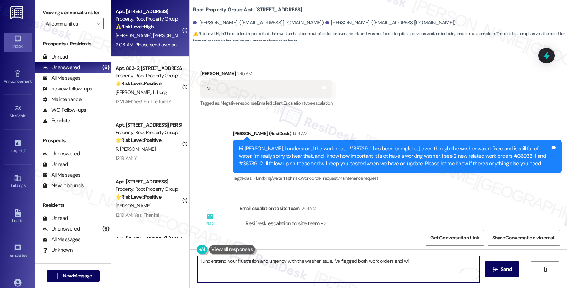
scroll to position [366, 0]
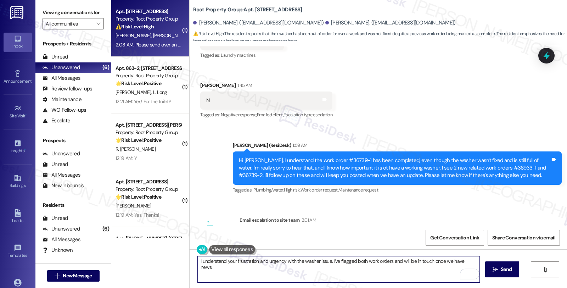
type textarea "I understand your frustration and urgency with the washer issue. I've flagged b…"
click at [495, 269] on icon "" at bounding box center [495, 270] width 5 height 6
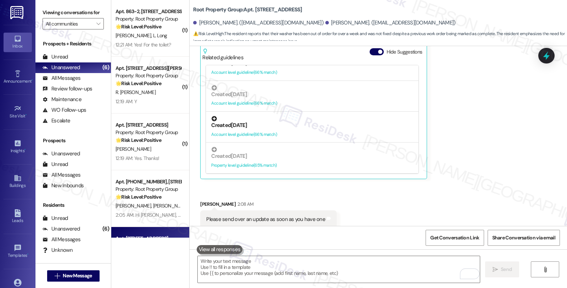
scroll to position [730, 0]
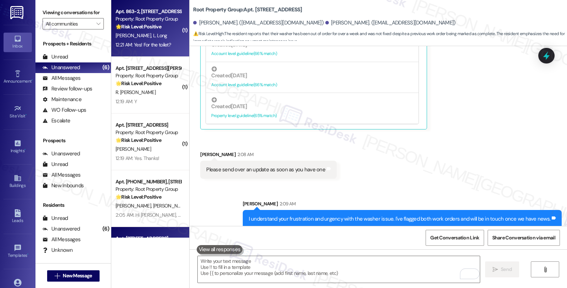
click at [153, 30] on div "Apt. 863-2, 863 W. Lill Ave. Property: Root Property Group 🌟 Risk Level: Positi…" at bounding box center [148, 19] width 67 height 24
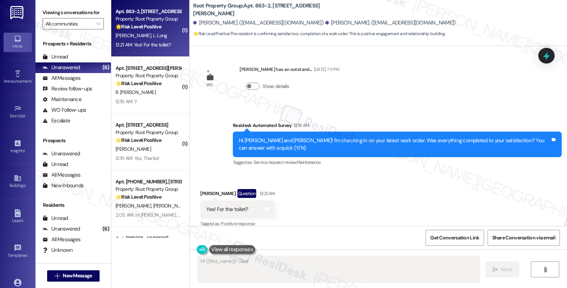
scroll to position [141, 0]
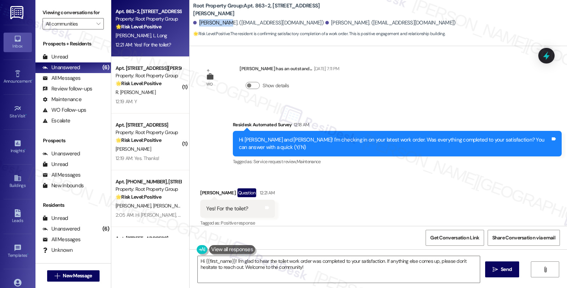
drag, startPoint x: 196, startPoint y: 23, endPoint x: 218, endPoint y: 27, distance: 22.6
click at [218, 27] on div "Mardi Fries. (mardifries@yahoo.com)" at bounding box center [258, 22] width 130 height 7
copy div "Mardi Fries"
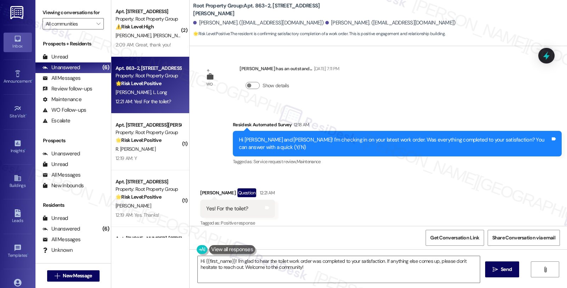
click at [200, 188] on div "Mardi Fries Question 12:21 AM" at bounding box center [237, 193] width 74 height 11
copy div "Mardi"
click at [198, 261] on textarea "Hi {{first_name}}! I'm glad to hear the toilet work order was completed to your…" at bounding box center [339, 269] width 282 height 27
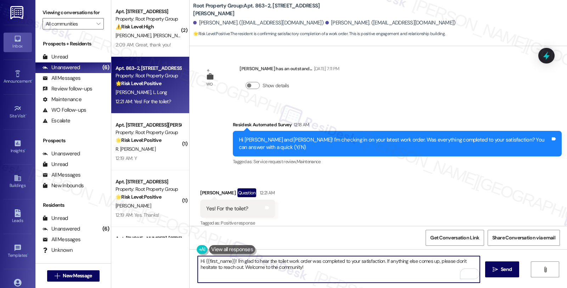
click at [202, 261] on textarea "Hi {{first_name}}! I'm glad to hear the toilet work order was completed to your…" at bounding box center [339, 269] width 282 height 27
click at [201, 261] on textarea "Hi {{first_name}}! I'm glad to hear the toilet work order was completed to your…" at bounding box center [339, 269] width 282 height 27
paste textarea "Mardi"
drag, startPoint x: 216, startPoint y: 265, endPoint x: 325, endPoint y: 271, distance: 109.0
click at [325, 271] on textarea "Hi Mardi, I'm glad to hear the toilet work order was completed to your satisfac…" at bounding box center [339, 269] width 282 height 27
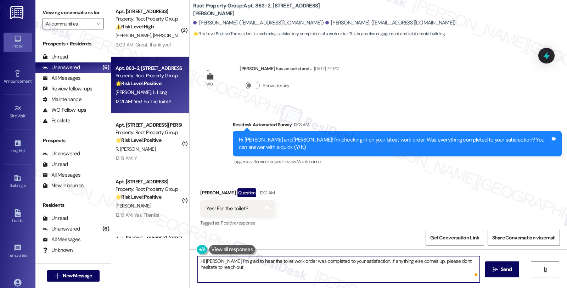
type textarea "Hi Mardi, I'm glad to hear the toilet work order was completed to your satisfac…"
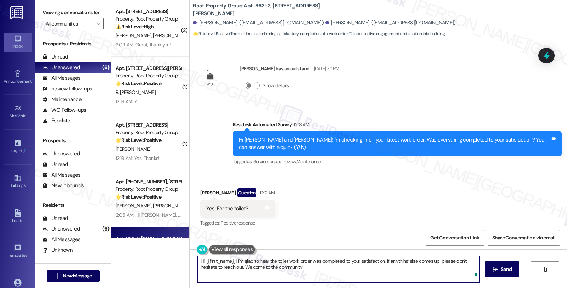
type textarea "Hi {{first_name}}! I'm glad to hear the toilet work order was completed to your…"
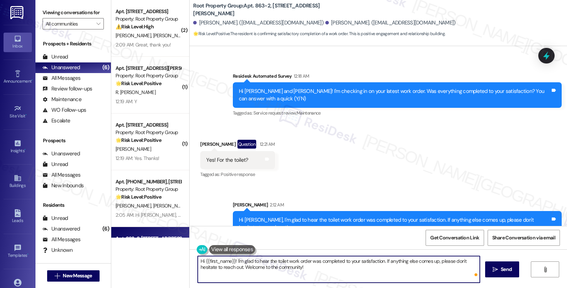
scroll to position [190, 0]
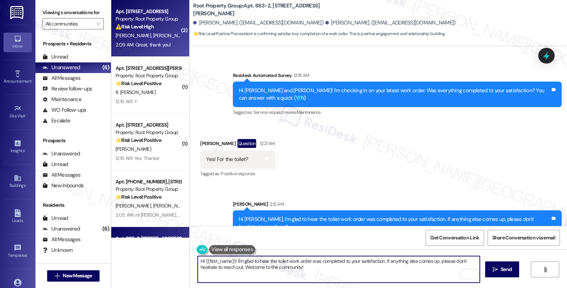
click at [155, 31] on div "A. Richards A. Kerwin" at bounding box center [148, 35] width 67 height 9
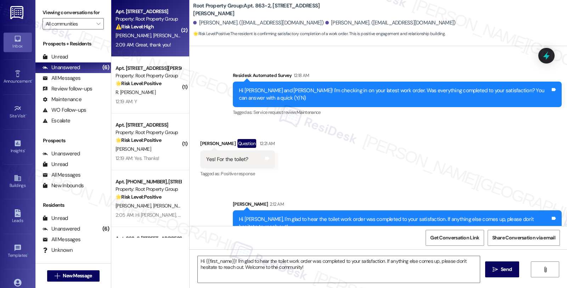
type textarea "Fetching suggested responses. Please feel free to read through the conversation…"
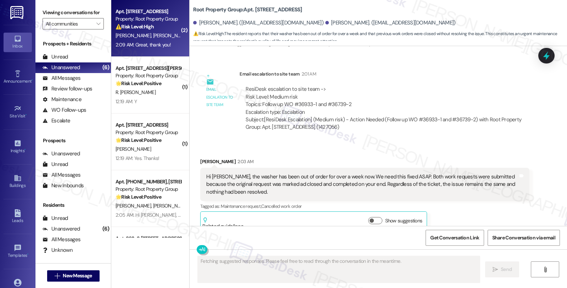
scroll to position [686, 0]
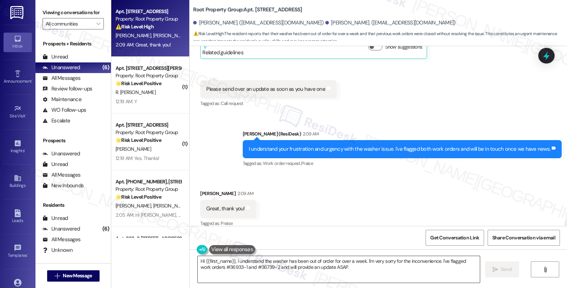
click at [252, 265] on textarea "Hi {{first_name}}, I understand the washer has been out of order for over a wee…" at bounding box center [339, 269] width 282 height 27
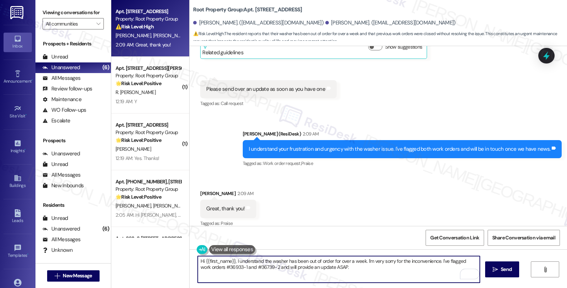
click at [201, 190] on div "Ahvae Richards 2:09 AM" at bounding box center [228, 195] width 56 height 10
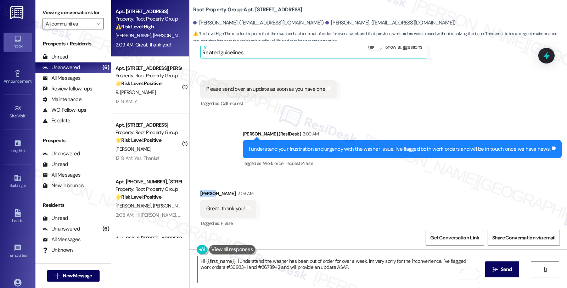
click at [201, 190] on div "Ahvae Richards 2:09 AM" at bounding box center [228, 195] width 56 height 10
copy div "Ahvae"
click at [237, 263] on textarea "Hi {{first_name}}, I understand the washer has been out of order for over a wee…" at bounding box center [339, 269] width 282 height 27
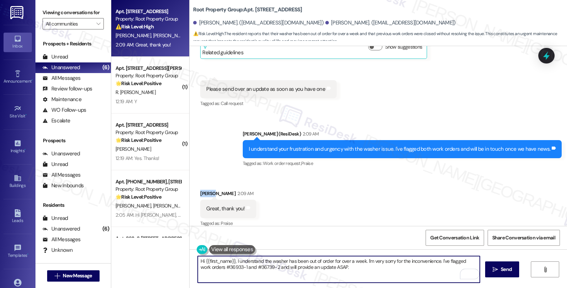
click at [237, 263] on textarea "Hi {{first_name}}, I understand the washer has been out of order for over a wee…" at bounding box center [339, 269] width 282 height 27
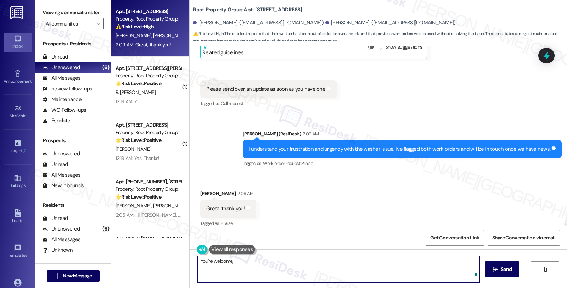
paste textarea "Ahvae"
type textarea "You're welcome, [PERSON_NAME] 😊"
click at [508, 270] on span "Send" at bounding box center [506, 269] width 11 height 7
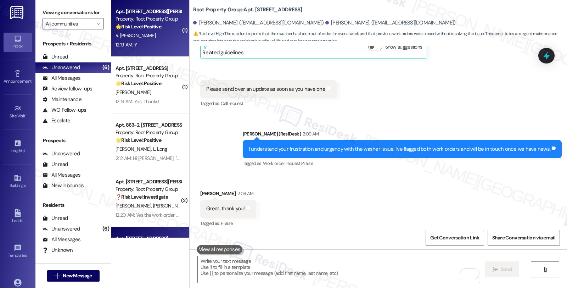
click at [162, 32] on div "R. [PERSON_NAME]" at bounding box center [148, 35] width 67 height 9
type textarea "Fetching suggested responses. Please feel free to read through the conversation…"
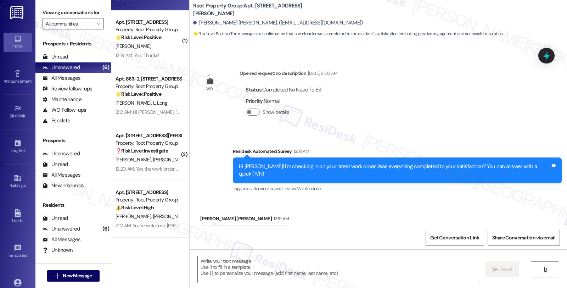
scroll to position [261, 0]
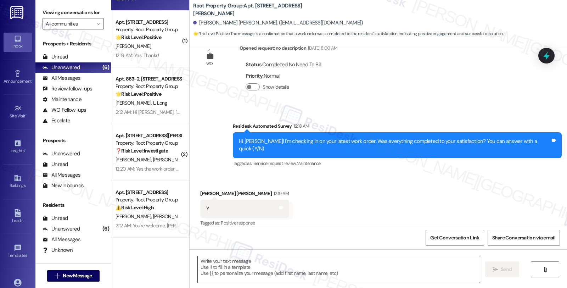
click at [289, 267] on textarea at bounding box center [339, 269] width 282 height 27
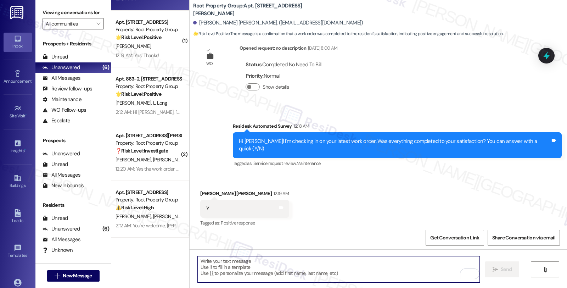
click at [240, 261] on textarea "To enrich screen reader interactions, please activate Accessibility in Grammarl…" at bounding box center [339, 269] width 282 height 27
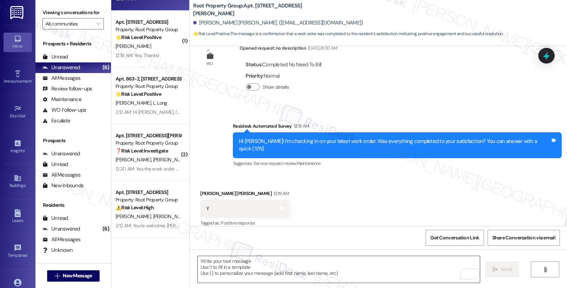
click at [303, 264] on textarea "To enrich screen reader interactions, please activate Accessibility in Grammarl…" at bounding box center [339, 269] width 282 height 27
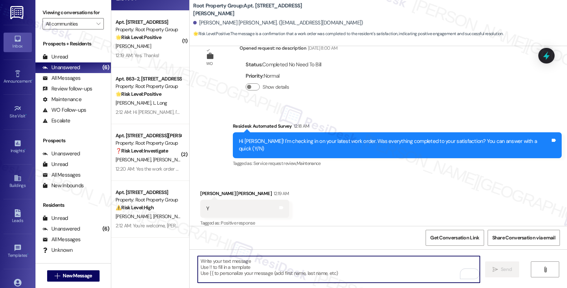
paste textarea "it’s great to hear from you and I’m glad your latest work order has been comple…"
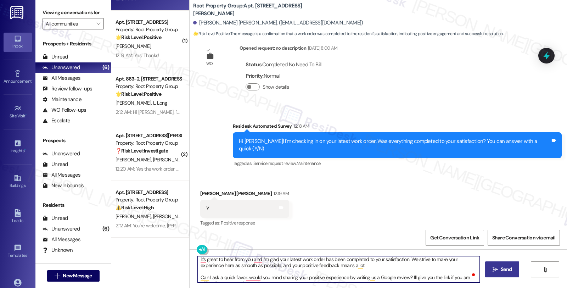
scroll to position [0, 0]
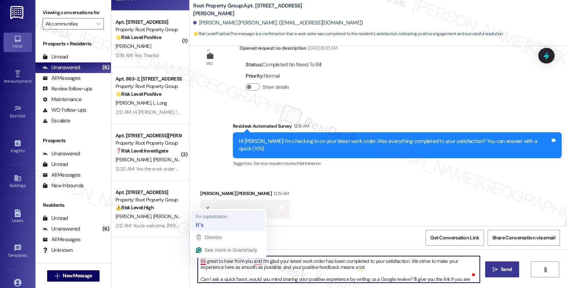
type textarea "It’s great to hear from you and I’m glad your latest work order has been comple…"
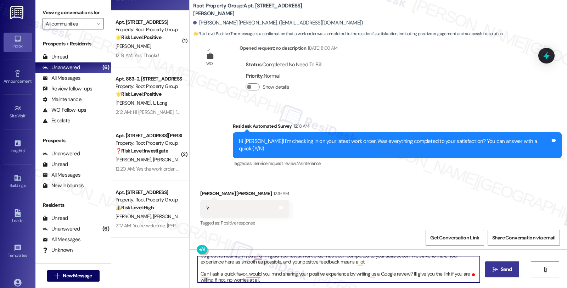
scroll to position [0, 0]
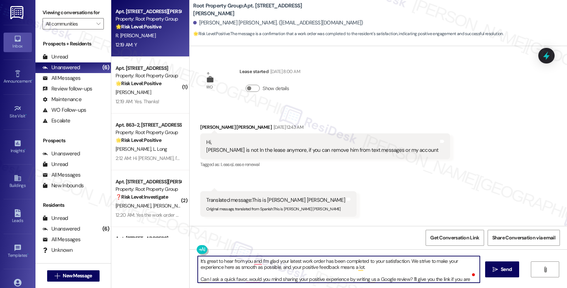
click at [229, 261] on textarea "It’s great to hear from you and I’m glad your latest work order has been comple…" at bounding box center [339, 269] width 282 height 27
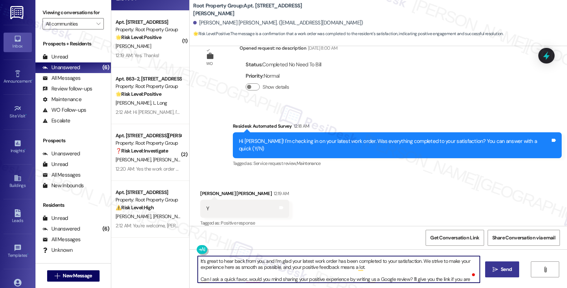
type textarea "It’s great to hear back from you, and I’m glad your latest work order has been …"
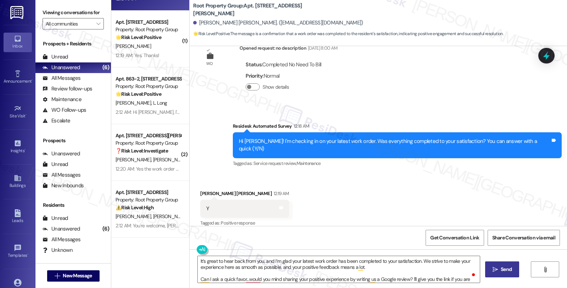
click at [487, 265] on button " Send" at bounding box center [502, 269] width 34 height 16
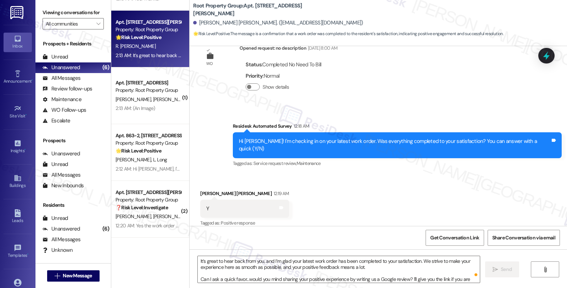
scroll to position [341, 0]
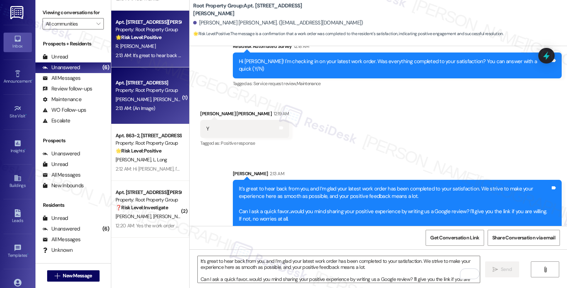
click at [116, 87] on div "Property: Root Property Group" at bounding box center [149, 90] width 66 height 7
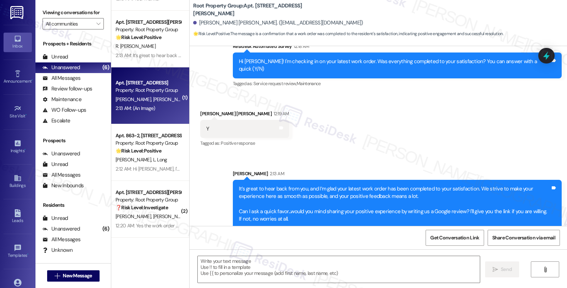
type textarea "Fetching suggested responses. Please feel free to read through the conversation…"
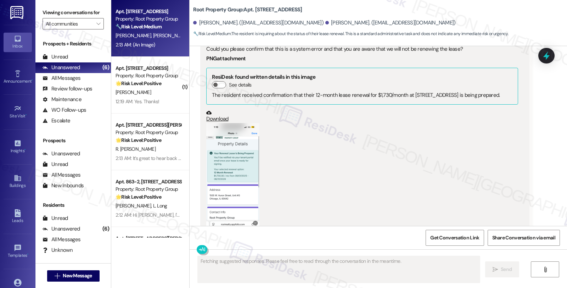
scroll to position [949, 0]
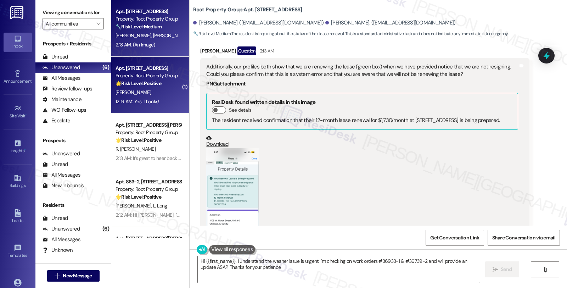
type textarea "Hi {{first_name}}, I understand the washer issue is urgent. I'm checking on wor…"
click at [160, 82] on div "🌟 Risk Level: Positive The resident is responding positively to a check-in rega…" at bounding box center [149, 83] width 66 height 7
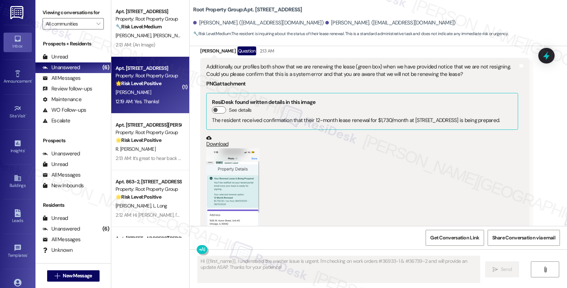
type textarea "Fetching suggested responses. Please feel free to read through the conversation…"
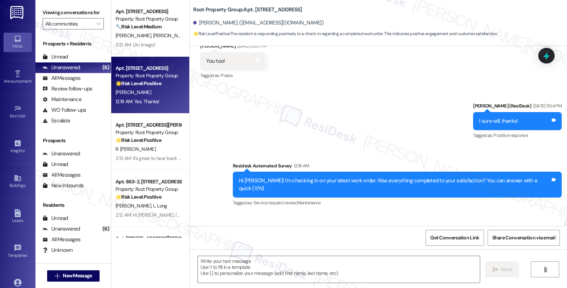
scroll to position [433, 0]
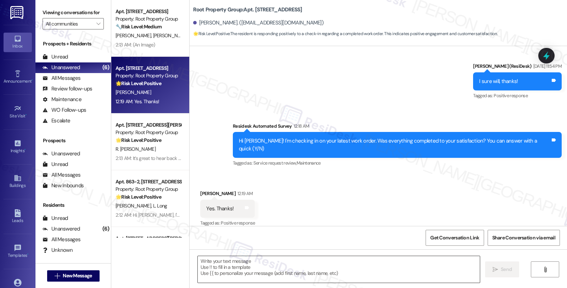
click at [253, 270] on textarea at bounding box center [339, 269] width 282 height 27
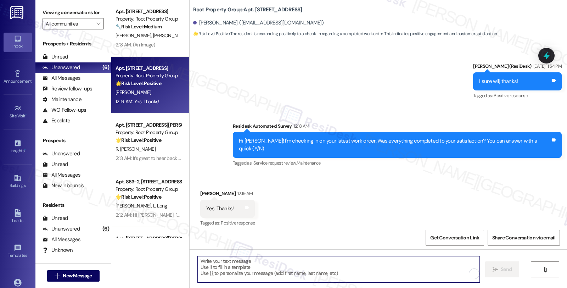
paste textarea "it’s great to hear from you and I’m glad your latest work order has been comple…"
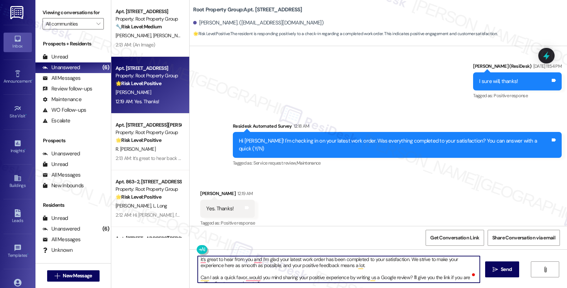
scroll to position [0, 0]
click at [200, 190] on div "Erin Mcgrath 12:19 AM" at bounding box center [227, 195] width 55 height 10
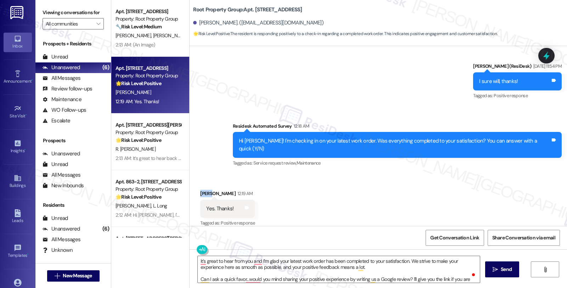
click at [200, 190] on div "Erin Mcgrath 12:19 AM" at bounding box center [227, 195] width 55 height 10
copy div "Erin"
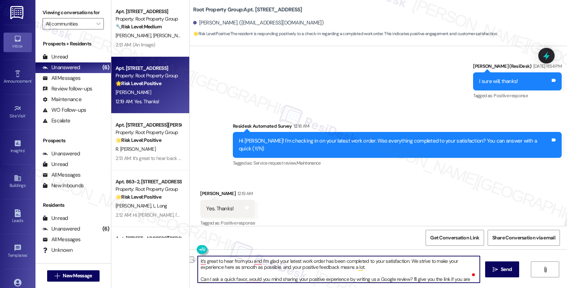
drag, startPoint x: 257, startPoint y: 261, endPoint x: 169, endPoint y: 261, distance: 88.6
click at [169, 261] on div "Apt. 1505 Huron - G, 1505 W. Huron Street Property: Root Property Group 🔧 Risk …" at bounding box center [339, 144] width 456 height 288
click at [200, 190] on div "Erin Mcgrath 12:19 AM" at bounding box center [227, 195] width 55 height 10
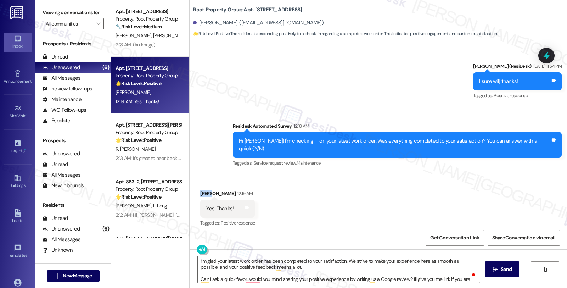
click at [200, 190] on div "Erin Mcgrath 12:19 AM" at bounding box center [227, 195] width 55 height 10
copy div "Erin"
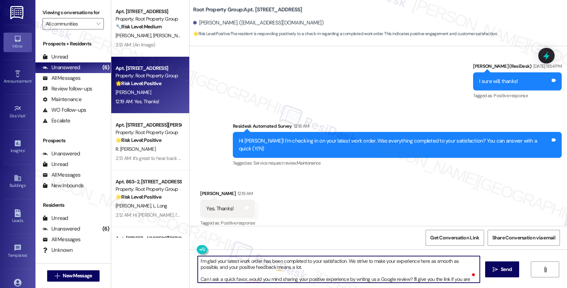
click at [341, 260] on textarea "I’m glad your latest work order has been completed to your satisfaction. We str…" at bounding box center [339, 269] width 282 height 27
paste textarea "Erin"
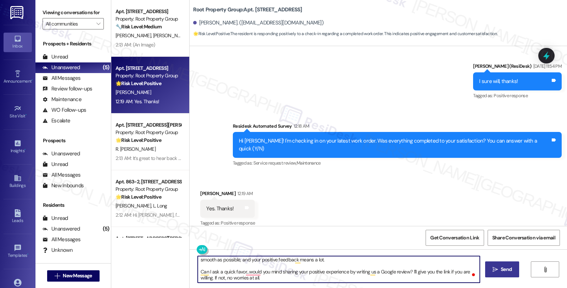
type textarea "I’m glad your latest work order has been completed to your satisfaction, Erin. …"
click at [500, 268] on span "Send" at bounding box center [507, 269] width 14 height 7
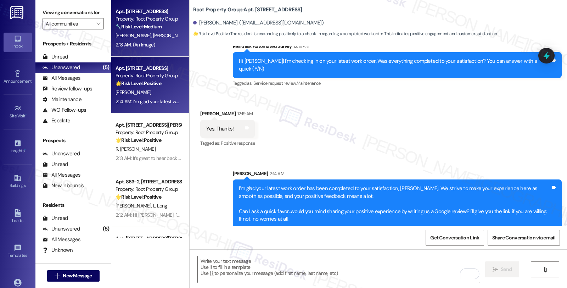
click at [160, 30] on div "Apt. 1505 Huron - G, 1505 W. Huron Street Property: Root Property Group 🔧 Risk …" at bounding box center [148, 19] width 67 height 24
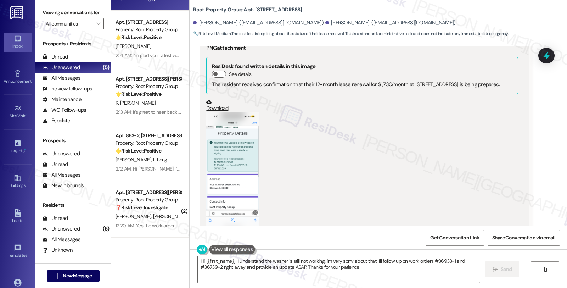
click at [233, 151] on button "Zoom image" at bounding box center [232, 169] width 53 height 115
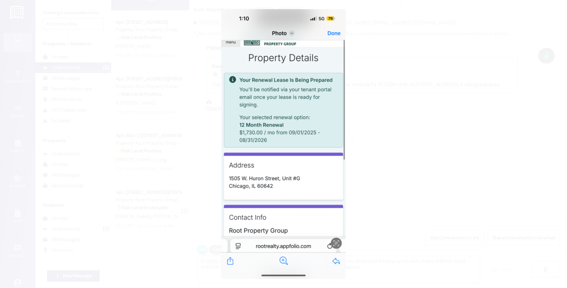
click at [401, 143] on button "Unzoom image" at bounding box center [283, 144] width 567 height 288
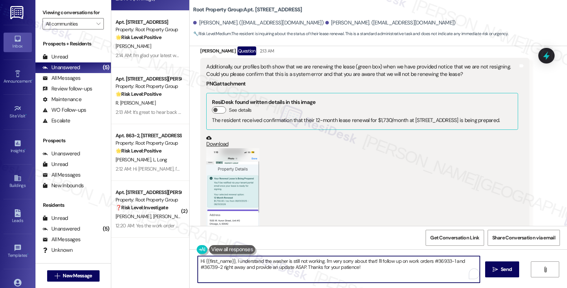
drag, startPoint x: 367, startPoint y: 270, endPoint x: 157, endPoint y: 250, distance: 211.6
click at [157, 250] on div "Apt. 1505 Huron - G, 1505 W. Huron Street Property: Root Property Group 🔧 Risk …" at bounding box center [339, 144] width 456 height 288
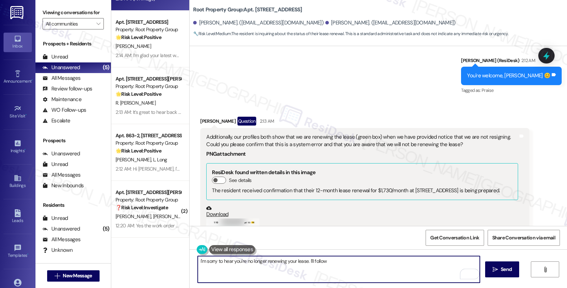
scroll to position [870, 0]
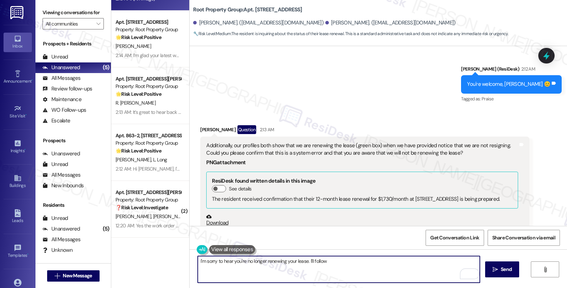
click at [305, 260] on textarea "I'm sorry to hear you're no longer renewing your lease. I'll follow" at bounding box center [339, 269] width 282 height 27
click at [335, 263] on textarea "I'm sorry to hear you're no longer renewing your lease. I'll follow" at bounding box center [339, 269] width 282 height 27
click at [408, 261] on textarea "I'm sorry to hear you're no longer renewing your lease. I'll follow up to check…" at bounding box center [339, 269] width 282 height 27
click at [440, 260] on textarea "I'm sorry to hear you're no longer renewing your lease. I'll follow up to check…" at bounding box center [339, 269] width 282 height 27
click at [279, 266] on textarea "I'm sorry to hear you're no longer renewing your lease. I'll follow up to check…" at bounding box center [339, 269] width 282 height 27
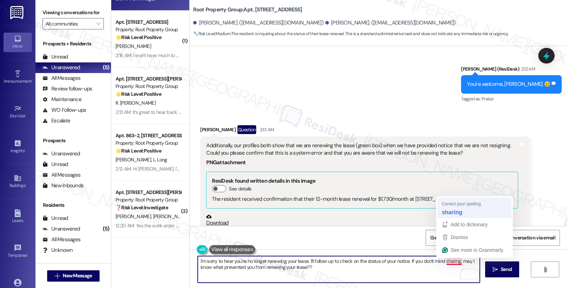
type textarea "I'm sorry to hear you're no longer renewing your lease. I'll follow up to check…"
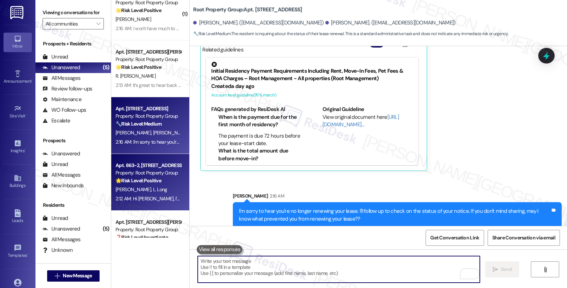
scroll to position [0, 0]
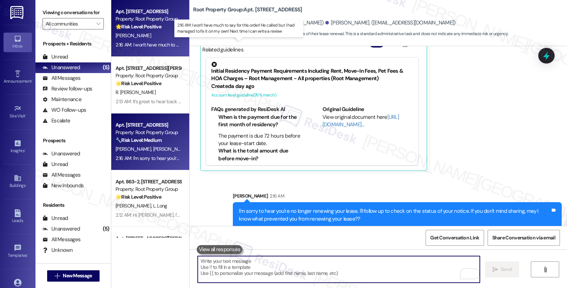
click at [145, 46] on div "2:16 AM: I won't have much to say for this order! He called but I had managed t…" at bounding box center [245, 44] width 259 height 6
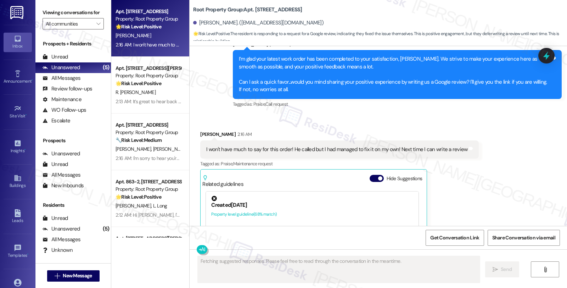
scroll to position [640, 0]
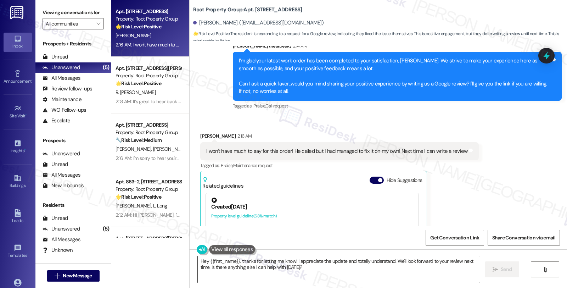
click at [230, 272] on textarea "Hey {{first_name}}, thanks for letting me know! I appreciate the update and tot…" at bounding box center [339, 269] width 282 height 27
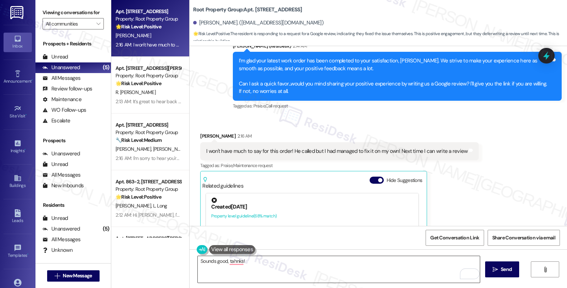
click at [261, 264] on textarea "Sounds good, tahnks!" at bounding box center [339, 269] width 282 height 27
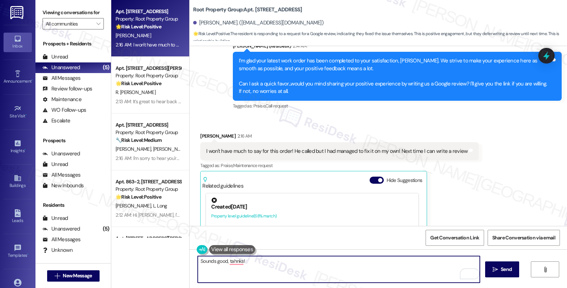
paste textarea "If you ever need anything in the future, please don't hesitate to reach out. Ha…"
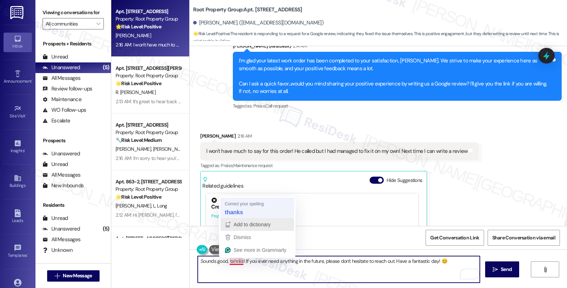
type textarea "Sounds good, thanks! If you ever need anything in the future, please don't hesi…"
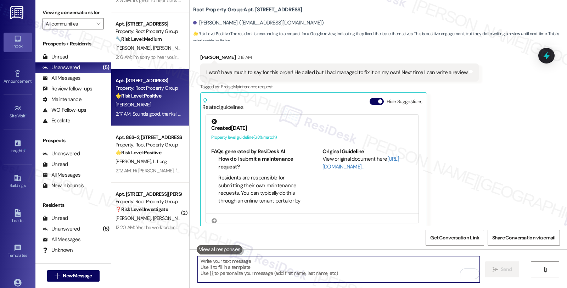
scroll to position [46, 0]
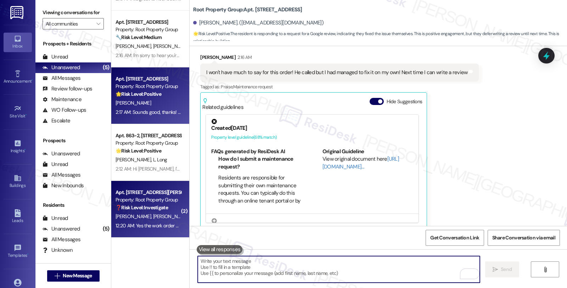
click at [155, 203] on div "Property: Root Property Group" at bounding box center [149, 199] width 66 height 7
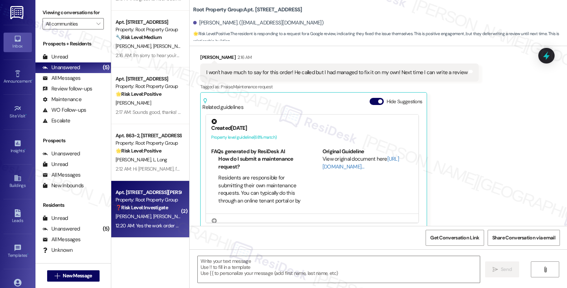
type textarea "Fetching suggested responses. Please feel free to read through the conversation…"
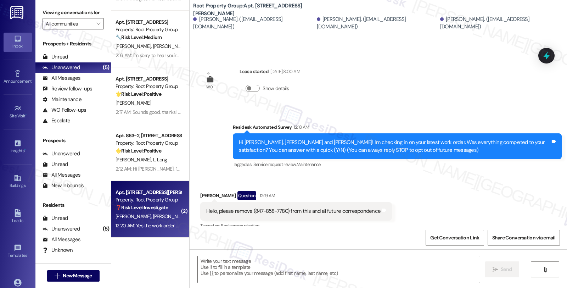
scroll to position [60, 0]
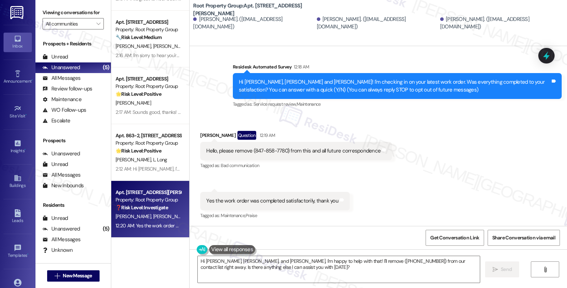
click at [278, 151] on div "Hello, please remove (847-858-7780) from this and all future correspondence" at bounding box center [293, 150] width 174 height 7
copy div "7780"
click at [201, 134] on div "Conor Cornelius Question 12:19 AM" at bounding box center [296, 136] width 192 height 11
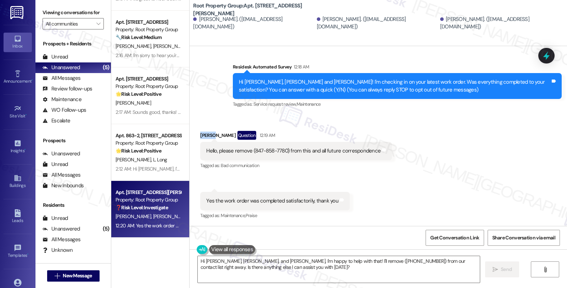
copy div "Conor"
click at [215, 260] on textarea "Hi Conor, James, and Darby, I'm happy to help with that! I'll remove (847-858-7…" at bounding box center [339, 269] width 282 height 27
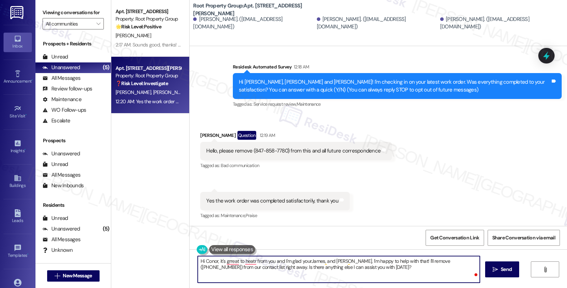
scroll to position [0, 0]
click at [428, 260] on textarea "Hi Conor, it's great to hear from you and I'm glad your recent work order has b…" at bounding box center [339, 269] width 282 height 27
click at [266, 265] on textarea "Hi Conor, it's great to hear from you and I'm glad your recent work order has b…" at bounding box center [339, 269] width 282 height 27
type textarea "Hi Conor, it's great to hear from you, and I'm glad your recent work order has …"
click at [430, 261] on textarea "Hi Conor, it's great to hear from you, and I'm glad your recent work order has …" at bounding box center [339, 269] width 282 height 27
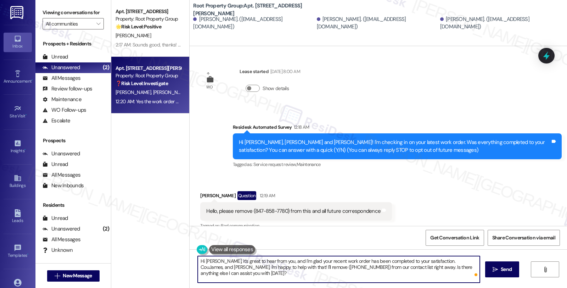
scroll to position [60, 0]
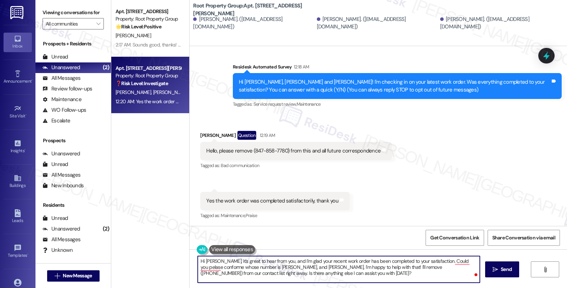
click at [367, 267] on textarea "Hi [PERSON_NAME], it's great to hear from you, and I'm glad your recent work or…" at bounding box center [339, 269] width 282 height 27
click at [287, 268] on textarea "Hi [PERSON_NAME], it's great to hear from you, and I'm glad your recent work or…" at bounding box center [339, 269] width 282 height 27
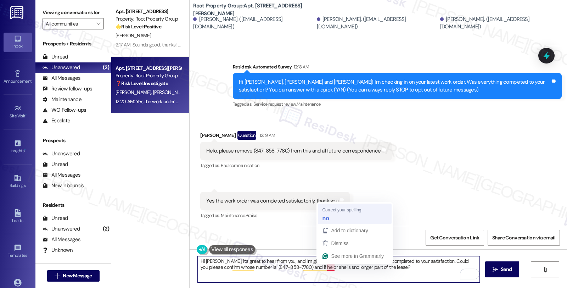
type textarea "Hi [PERSON_NAME], it's great to hear from you, and I'm glad your recent work or…"
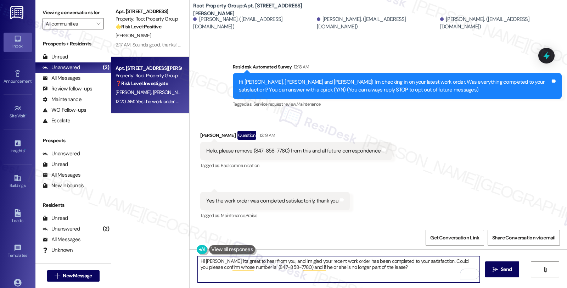
click at [395, 266] on textarea "Hi [PERSON_NAME], it's great to hear from you, and I'm glad your recent work or…" at bounding box center [339, 269] width 282 height 27
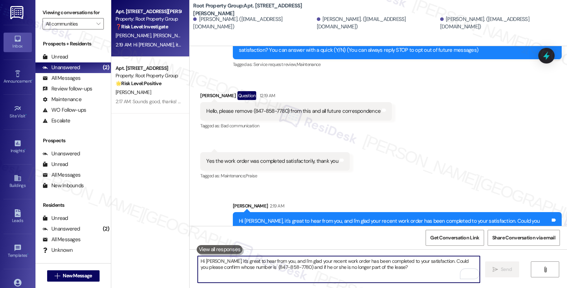
scroll to position [117, 0]
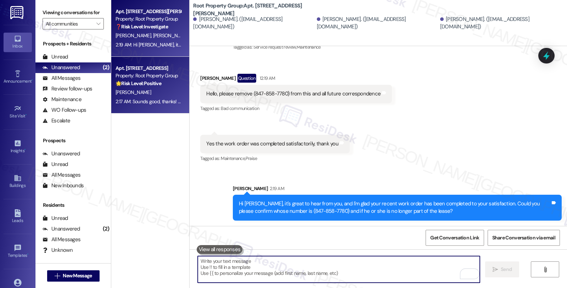
click at [156, 82] on strong "🌟 Risk Level: Positive" at bounding box center [139, 83] width 46 height 6
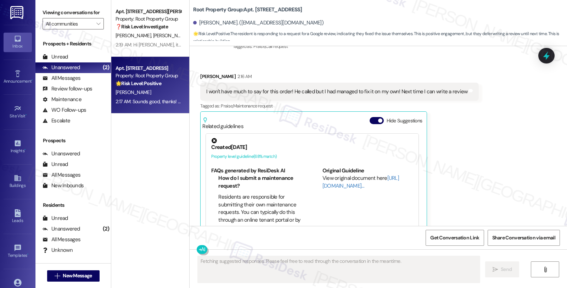
scroll to position [779, 0]
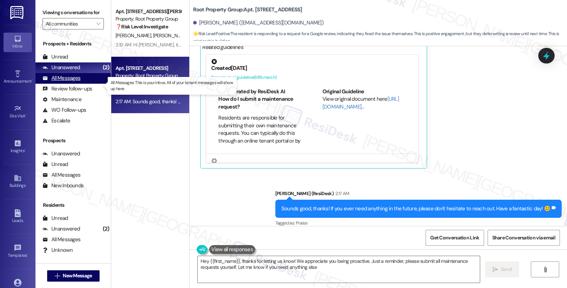
type textarea "Hey {{first_name}}, thanks for letting us know! We appreciate you being proacti…"
click at [69, 82] on div "All Messages" at bounding box center [62, 77] width 38 height 7
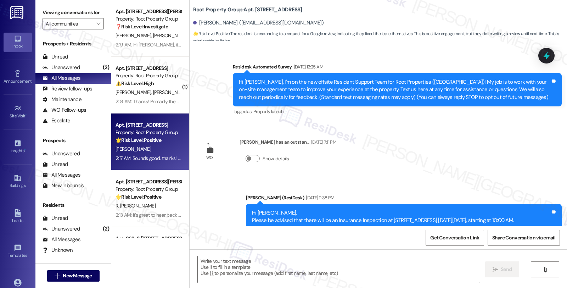
type textarea "Fetching suggested responses. Please feel free to read through the conversation…"
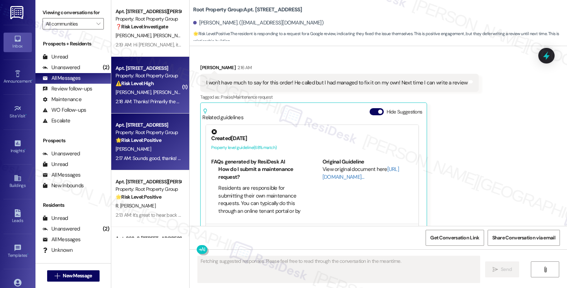
scroll to position [719, 0]
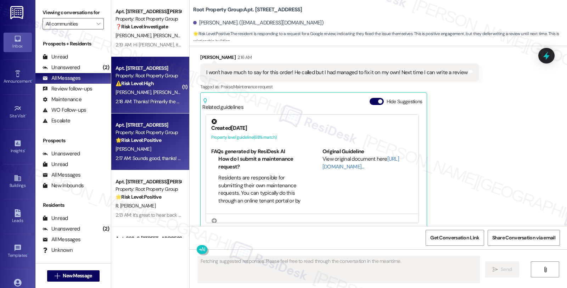
click at [153, 90] on span "[PERSON_NAME]" at bounding box center [170, 92] width 35 height 6
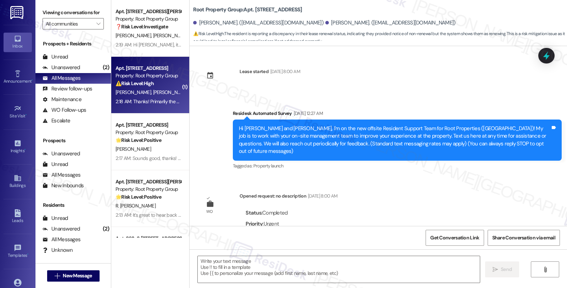
scroll to position [1158, 0]
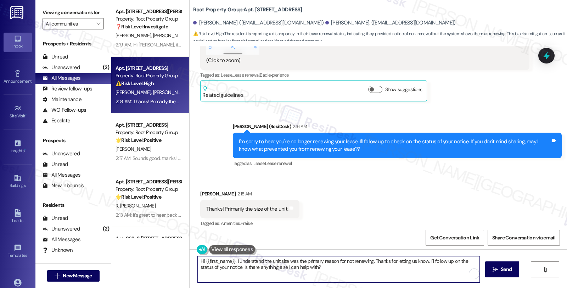
drag, startPoint x: 195, startPoint y: 261, endPoint x: 321, endPoint y: 267, distance: 126.4
click at [321, 267] on textarea "Hi {{first_name}}, I understand the unit size was the primary reason for not re…" at bounding box center [339, 269] width 282 height 27
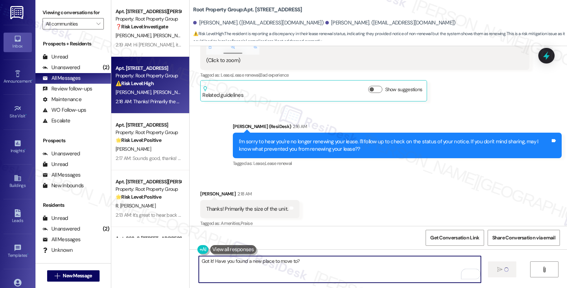
type textarea "Got it! Have you found a new place to move to?"
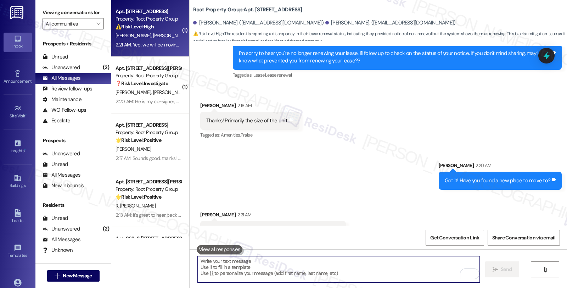
scroll to position [1257, 0]
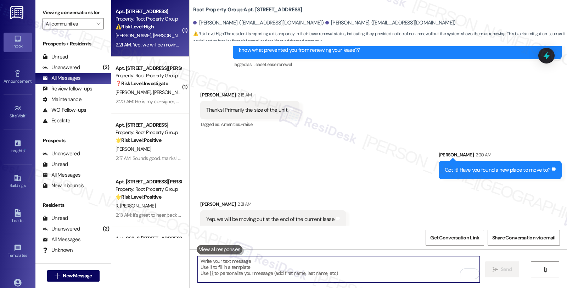
click at [255, 263] on textarea "To enrich screen reader interactions, please activate Accessibility in Grammarl…" at bounding box center [339, 269] width 282 height 27
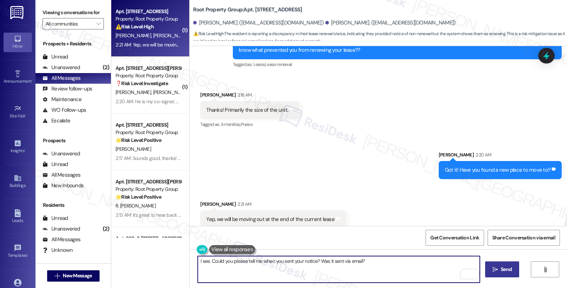
type textarea "I see. Could you please tell me when you sent your notice? Was it sent via emai…"
click at [488, 265] on button " Send" at bounding box center [502, 269] width 34 height 16
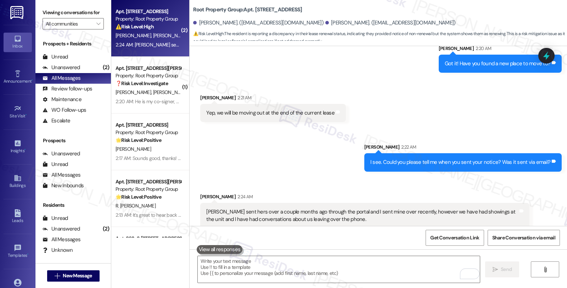
scroll to position [1363, 0]
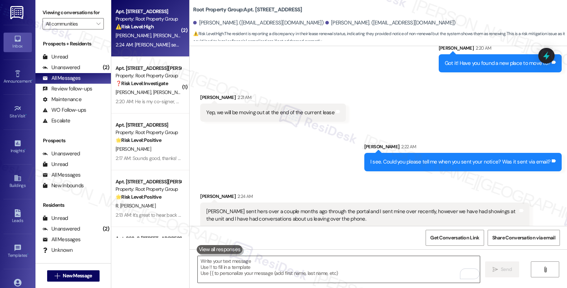
click at [266, 263] on textarea "To enrich screen reader interactions, please activate Accessibility in Grammarl…" at bounding box center [339, 269] width 282 height 27
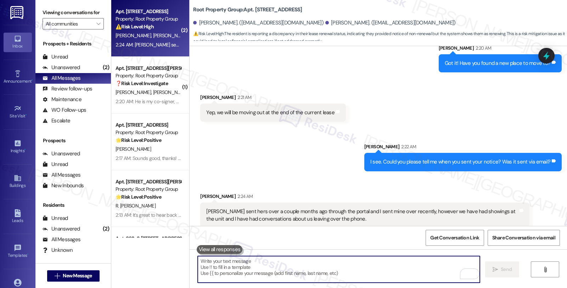
type textarea "G"
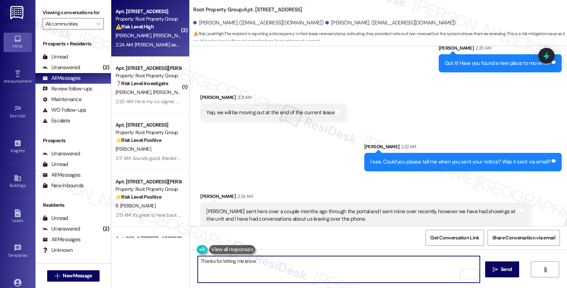
click at [277, 261] on textarea "Thanks for letting me know." at bounding box center [339, 269] width 282 height 27
drag, startPoint x: 305, startPoint y: 260, endPoint x: 360, endPoint y: 261, distance: 54.6
click at [360, 261] on textarea "Thanks for letting me know. We'll look into this and will be in touch" at bounding box center [339, 269] width 282 height 27
click at [253, 261] on textarea "Thanks for letting me know. We'll look into this and will get back to you once …" at bounding box center [339, 269] width 282 height 27
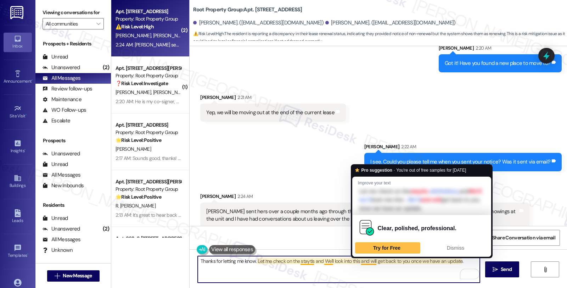
click at [365, 262] on textarea "Thanks for letting me know. Let me check on the staytis and We'll look into thi…" at bounding box center [339, 269] width 282 height 27
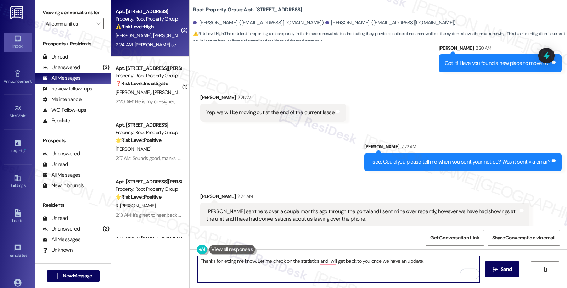
click at [305, 261] on textarea "Thanks for letting me know. Let me check on the statistics and will get back to…" at bounding box center [339, 269] width 282 height 27
click at [417, 262] on textarea "Thanks for letting me know. Let me check on the status and will get back to you…" at bounding box center [339, 269] width 282 height 27
type textarea "Thanks for letting me know. Let me check on the status and will get back to you…"
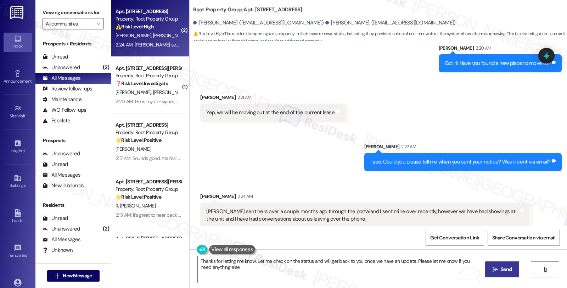
click at [503, 271] on span "Send" at bounding box center [506, 269] width 11 height 7
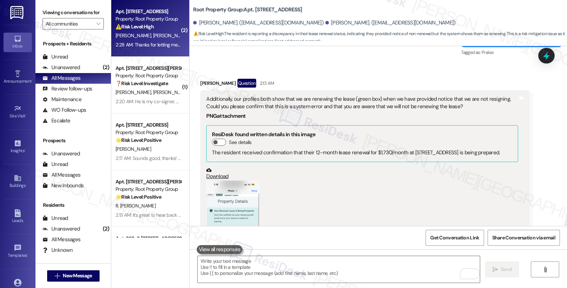
scroll to position [908, 0]
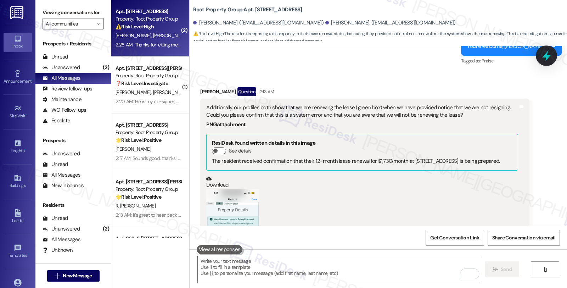
click at [540, 56] on div at bounding box center [546, 55] width 21 height 20
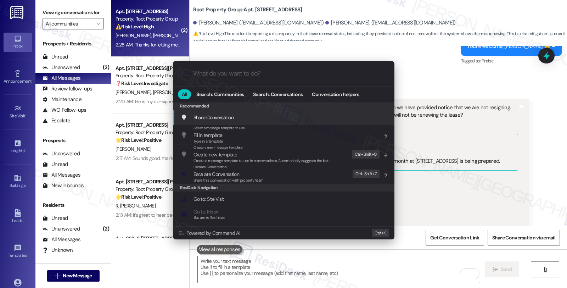
click at [237, 79] on div ".cls-1{fill:#0a055f;}.cls-2{fill:#0cc4c4;} resideskLogoBlueOrange" at bounding box center [284, 73] width 222 height 25
click at [213, 77] on input "What do you want to do?" at bounding box center [289, 73] width 193 height 7
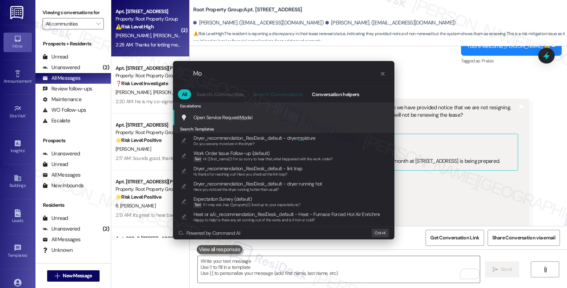
type input "M"
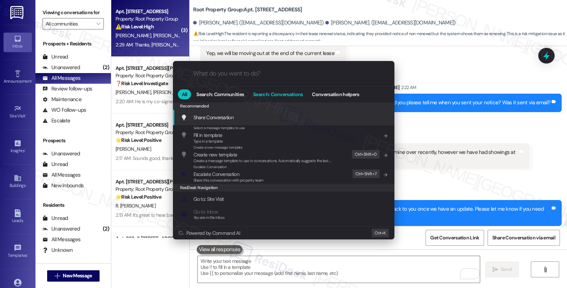
scroll to position [1469, 0]
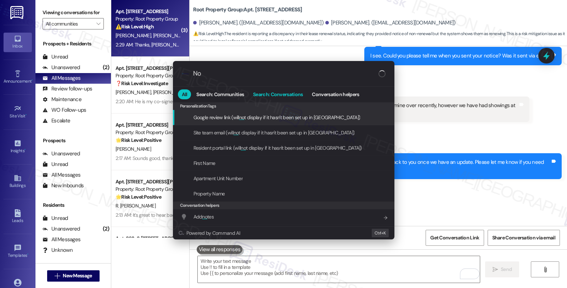
type input "N"
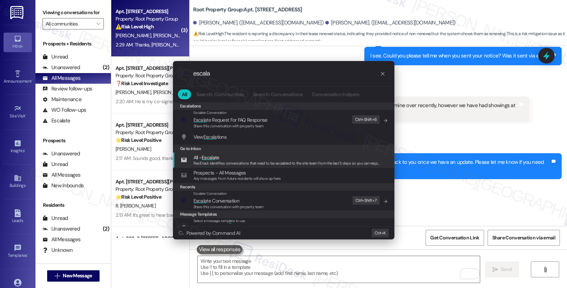
type input "escala"
click at [217, 203] on span "Escala te Conversation" at bounding box center [217, 201] width 46 height 6
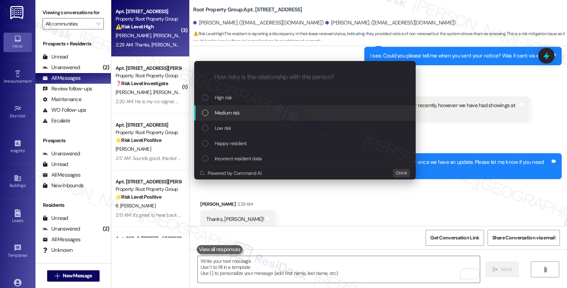
click at [229, 116] on span "Medium risk" at bounding box center [227, 113] width 25 height 8
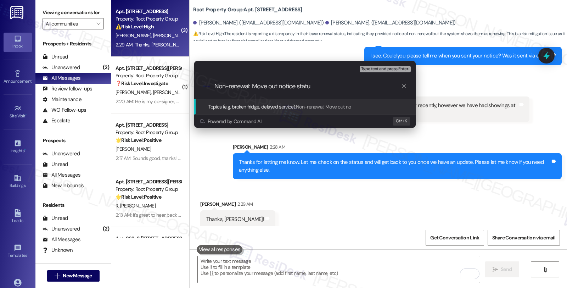
type input "Non-renewal: Move out notice status"
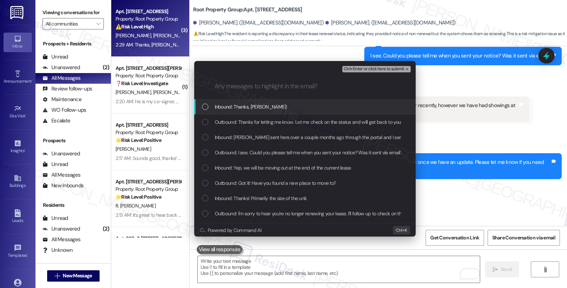
click at [249, 105] on span "Inbound: Thanks, [PERSON_NAME]!" at bounding box center [251, 107] width 72 height 8
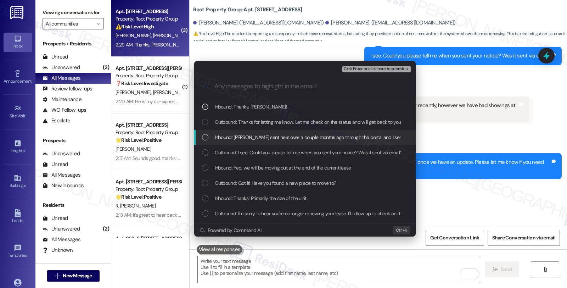
click at [241, 132] on div "Inbound: [PERSON_NAME] sent hers over a couple months ago through the portal an…" at bounding box center [305, 137] width 222 height 15
click at [245, 166] on span "Inbound: Yep, we will be moving out at the end of the current lease" at bounding box center [283, 168] width 137 height 8
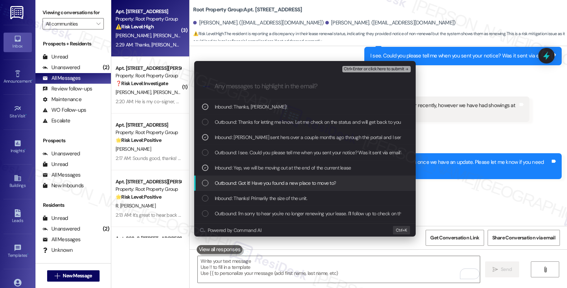
click at [247, 199] on span "Inbound: Thanks! Primarily the size of the unit." at bounding box center [261, 198] width 93 height 8
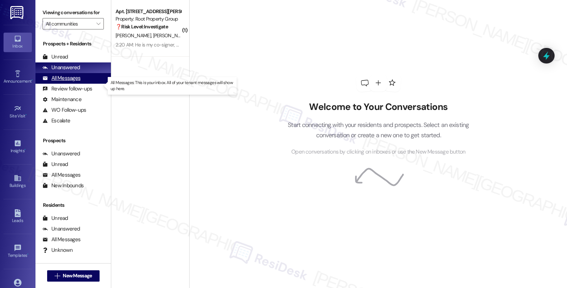
click at [65, 82] on div "All Messages" at bounding box center [62, 77] width 38 height 7
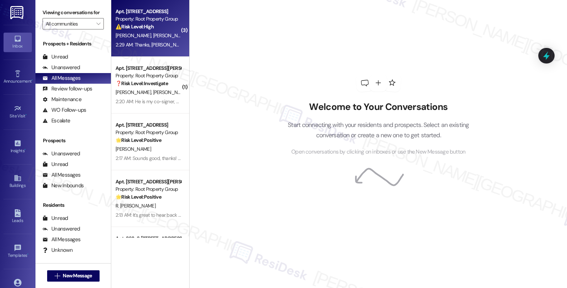
click at [167, 23] on div "⚠️ Risk Level: High The resident is confirming their intent to move out at the …" at bounding box center [149, 26] width 66 height 7
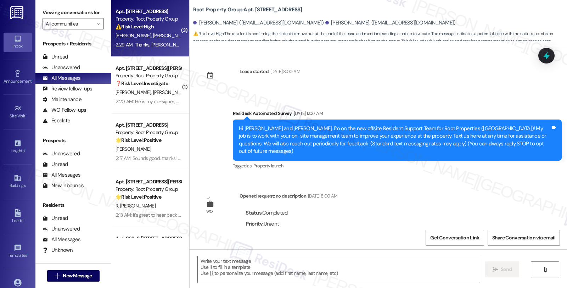
scroll to position [1575, 0]
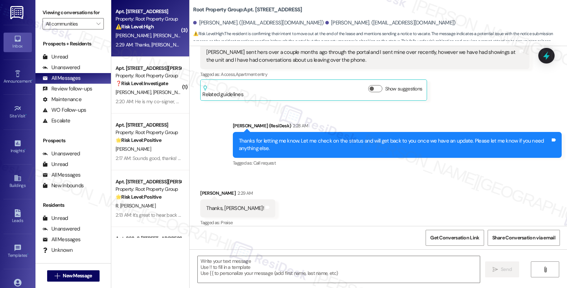
type textarea "Fetching suggested responses. Please feel free to read through the conversation…"
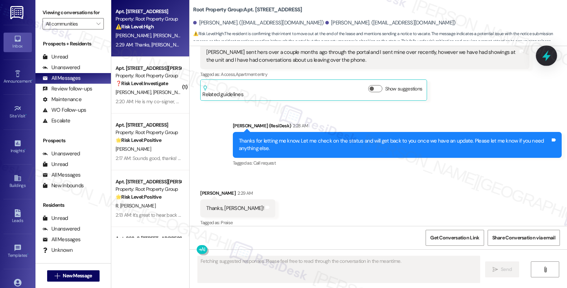
click at [549, 52] on icon at bounding box center [547, 56] width 12 height 12
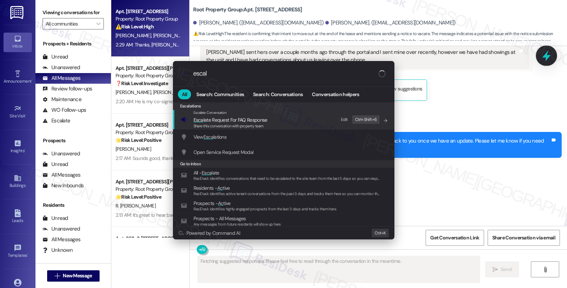
type input "escala"
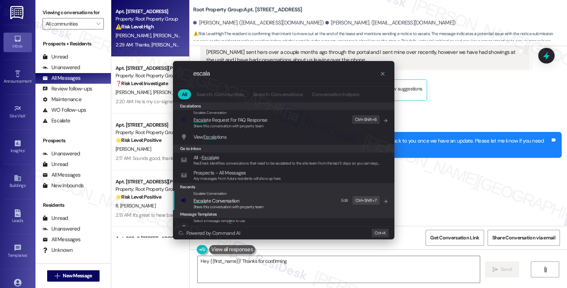
type textarea "Hey {{first_name}}! Thanks for confirming your"
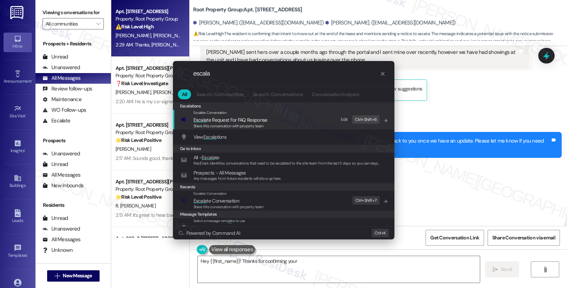
type input "escala"
click at [215, 199] on span "Escala te Conversation" at bounding box center [217, 201] width 46 height 6
type textarea "Hey {{first_name}}! Thanks for confirming your move-out"
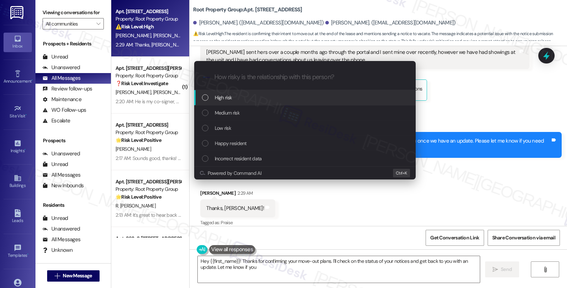
click at [245, 115] on div "Medium risk" at bounding box center [305, 113] width 207 height 8
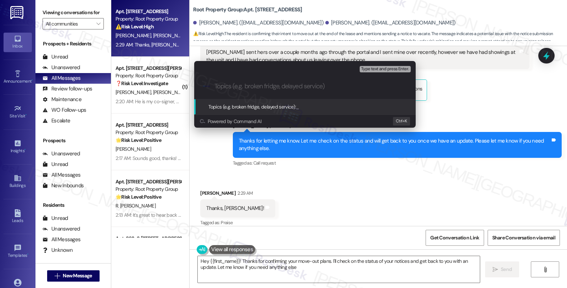
type textarea "Hey {{first_name}}! Thanks for confirming your move-out plans. I'll check on th…"
click at [279, 87] on input "Non-renewal: Move out status" at bounding box center [308, 86] width 187 height 7
click at [278, 87] on input "Non-renewal: Move out status" at bounding box center [308, 86] width 187 height 7
type input "Non-renewal: Move out notice status"
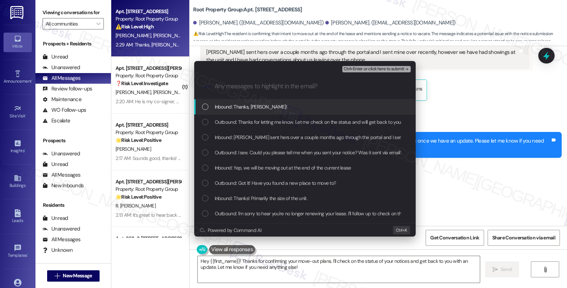
click at [255, 108] on span "Inbound: Thanks, [PERSON_NAME]!" at bounding box center [251, 107] width 72 height 8
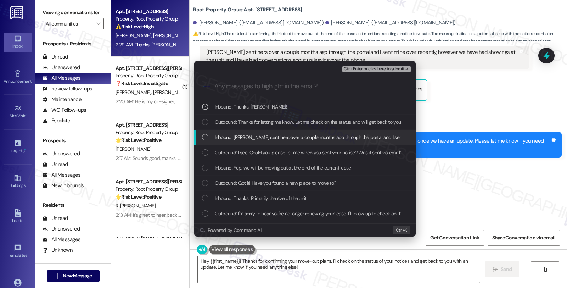
click at [250, 139] on span "Inbound: [PERSON_NAME] sent hers over a couple months ago through the portal an…" at bounding box center [438, 137] width 447 height 8
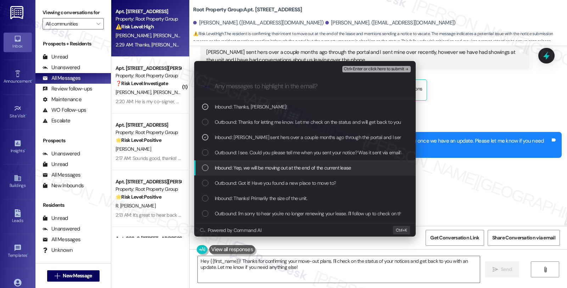
click at [244, 165] on span "Inbound: Yep, we will be moving out at the end of the current lease" at bounding box center [283, 168] width 137 height 8
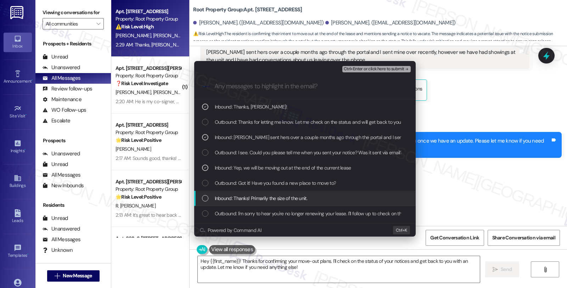
click at [243, 195] on span "Inbound: Thanks! Primarily the size of the unit." at bounding box center [261, 198] width 93 height 8
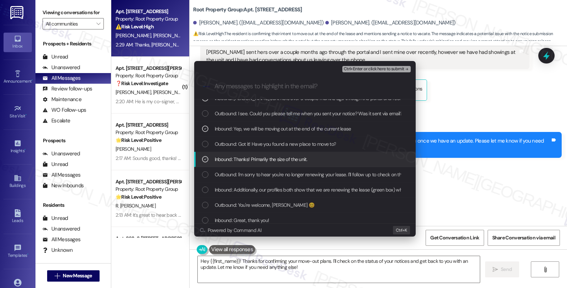
scroll to position [39, 0]
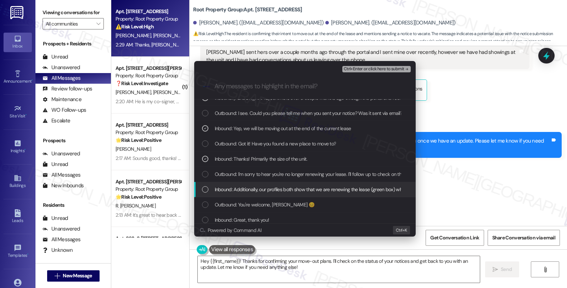
click at [238, 189] on span "Inbound: Additionally, our profiles both show that we are renewing the lease (g…" at bounding box center [482, 189] width 535 height 8
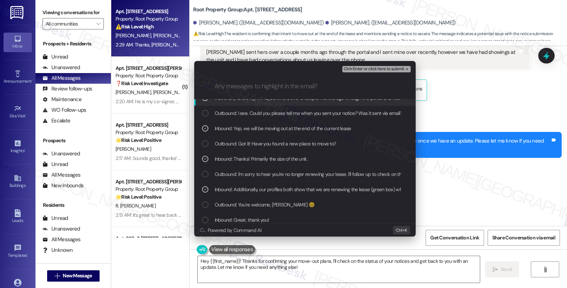
click at [359, 66] on button "Ctrl+Enter or click here to submit" at bounding box center [377, 69] width 68 height 6
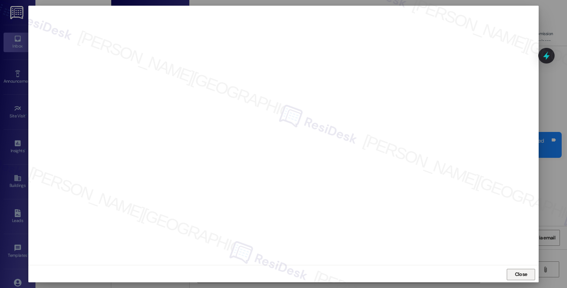
click at [519, 274] on span "Close" at bounding box center [521, 274] width 12 height 7
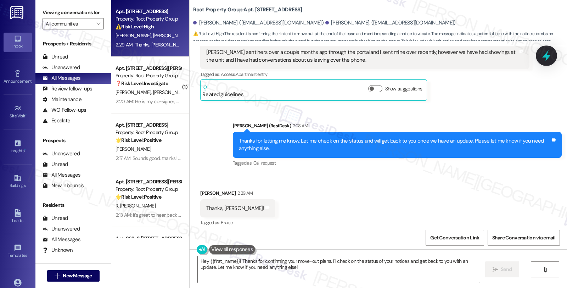
click at [545, 60] on icon at bounding box center [547, 56] width 12 height 12
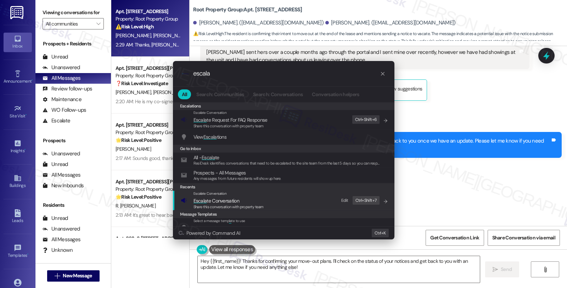
type input "escala"
click at [212, 201] on span "Escala te Conversation" at bounding box center [217, 201] width 46 height 6
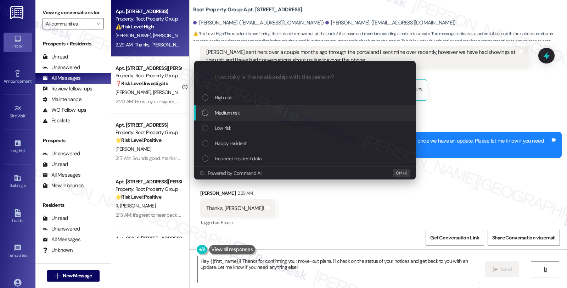
click at [228, 110] on span "Medium risk" at bounding box center [227, 113] width 25 height 8
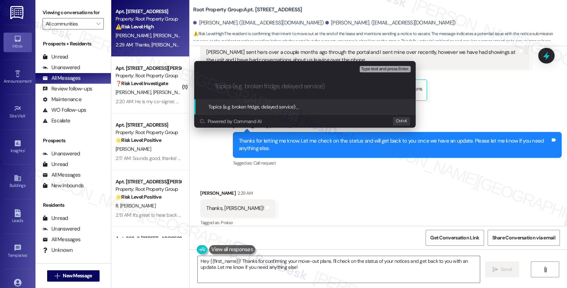
paste input "Non-renewal: Move out notice status"
type input "Non-renewal: Move out notice status"
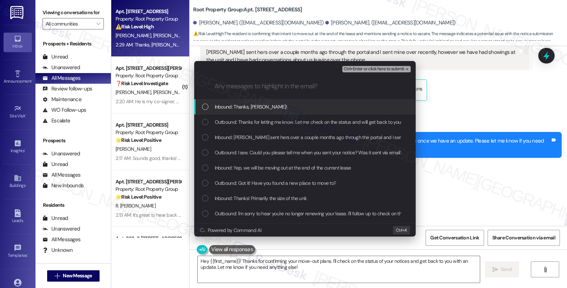
click at [228, 105] on span "Inbound: Thanks, [PERSON_NAME]!" at bounding box center [251, 107] width 72 height 8
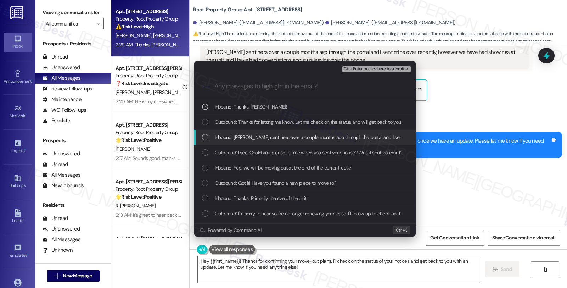
click at [229, 139] on span "Inbound: [PERSON_NAME] sent hers over a couple months ago through the portal an…" at bounding box center [438, 137] width 447 height 8
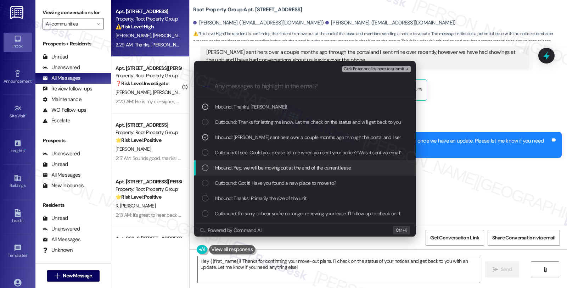
click at [231, 167] on span "Inbound: Yep, we will be moving out at the end of the current lease" at bounding box center [283, 168] width 137 height 8
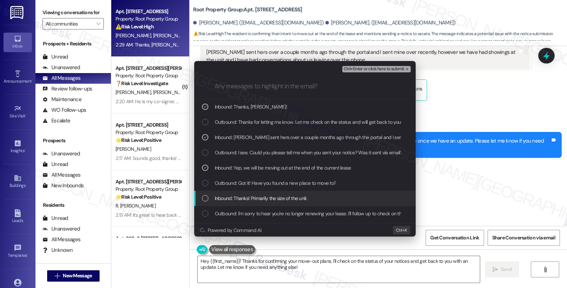
click at [232, 195] on span "Inbound: Thanks! Primarily the size of the unit." at bounding box center [261, 198] width 93 height 8
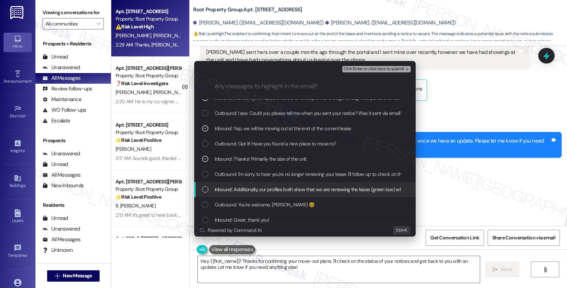
click at [242, 189] on span "Inbound: Additionally, our profiles both show that we are renewing the lease (g…" at bounding box center [482, 189] width 535 height 8
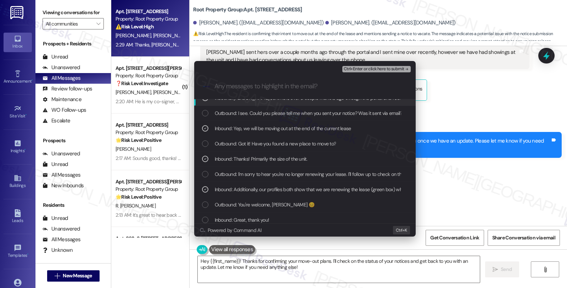
click at [378, 71] on span "Ctrl+Enter or click here to submit" at bounding box center [374, 69] width 61 height 5
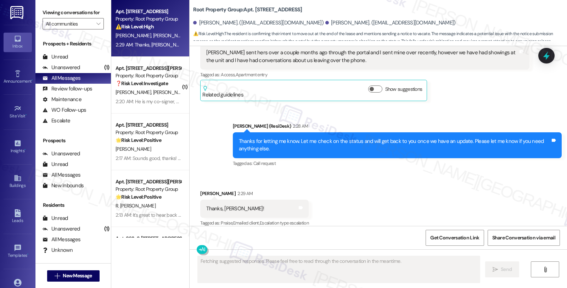
scroll to position [1575, 0]
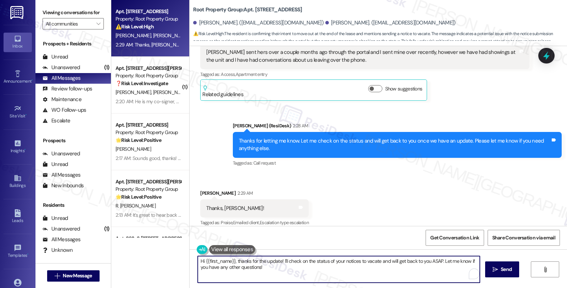
drag, startPoint x: 266, startPoint y: 266, endPoint x: 169, endPoint y: 257, distance: 97.6
click at [169, 257] on div "Apt. [STREET_ADDRESS], [STREET_ADDRESS] Property: Root Property Group ⚠️ Risk L…" at bounding box center [339, 144] width 456 height 288
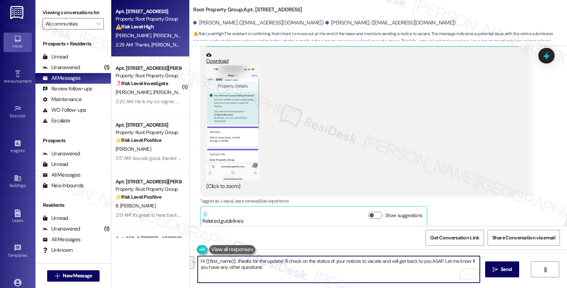
scroll to position [1062, 0]
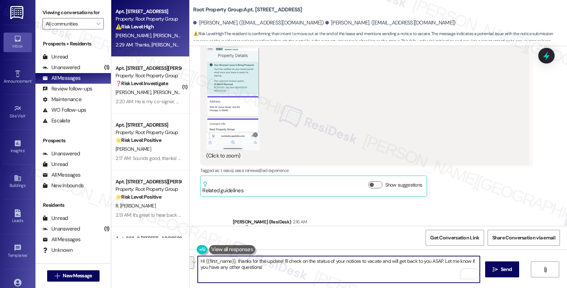
click at [266, 267] on textarea "Hi {{first_name}}, thanks for the update! I'll check on the status of your noti…" at bounding box center [339, 269] width 282 height 27
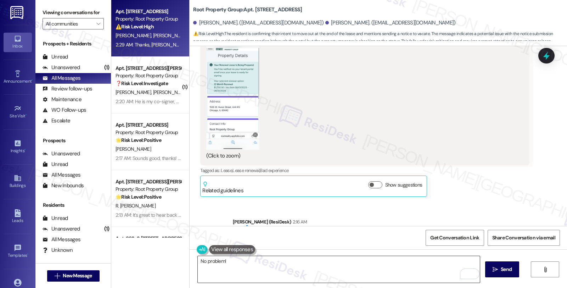
click at [250, 258] on textarea "No problem!" at bounding box center [339, 269] width 282 height 27
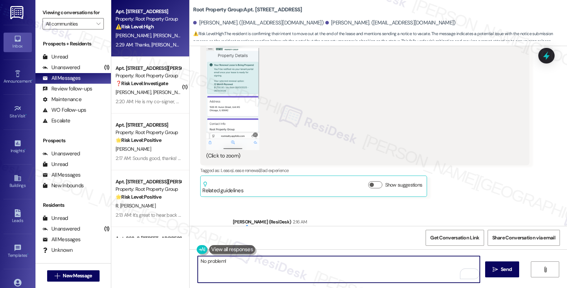
paste textarea "Should you have other concerns, please feel free to reach out. Have a great day!"
type textarea "No problem! Should you have other concerns, please feel free to reach out. Have…"
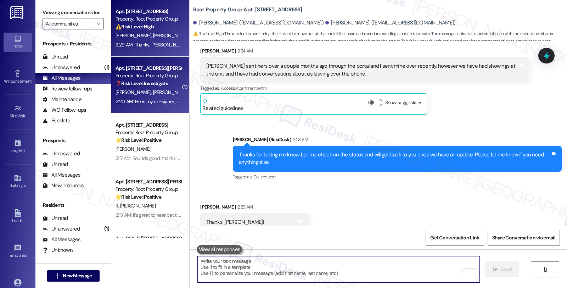
scroll to position [1574, 0]
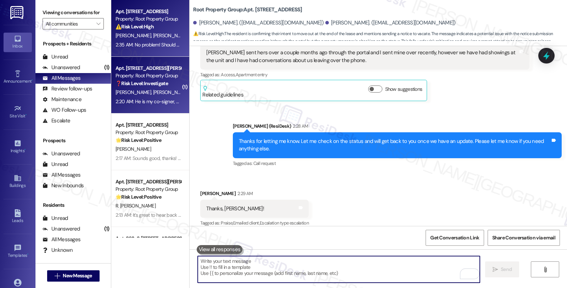
click at [143, 83] on strong "❓ Risk Level: Investigate" at bounding box center [142, 83] width 52 height 6
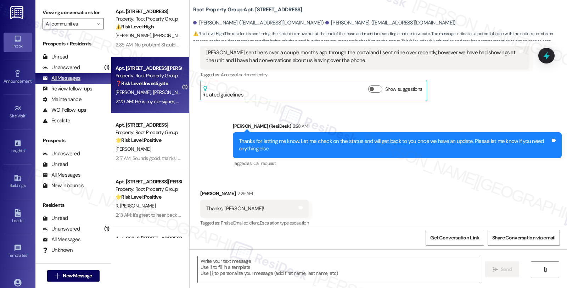
type textarea "Fetching suggested responses. Please feel free to read through the conversation…"
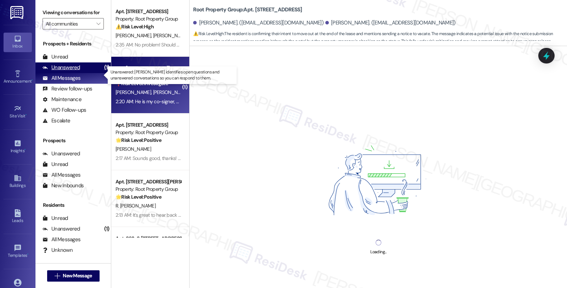
click at [88, 73] on div "Unanswered (1)" at bounding box center [73, 67] width 76 height 11
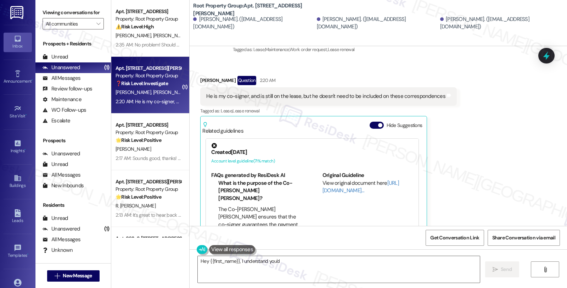
scroll to position [325, 0]
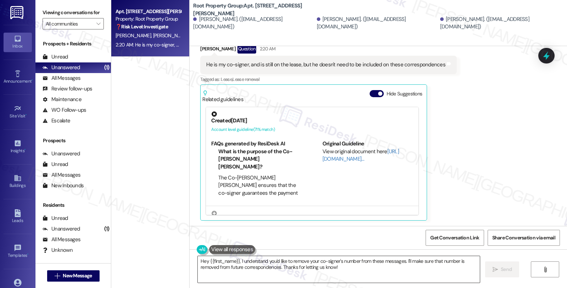
click at [198, 260] on textarea "Hey {{first_name}}, I understand you'd like to remove your co-signer's number f…" at bounding box center [339, 269] width 282 height 27
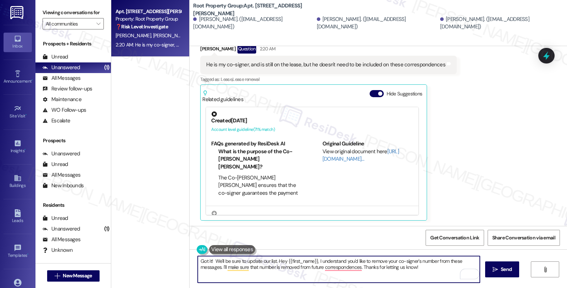
click at [421, 268] on textarea "Got it! We'll be sure to update our list. Hey {{first_name}}, I understand you'…" at bounding box center [339, 269] width 282 height 27
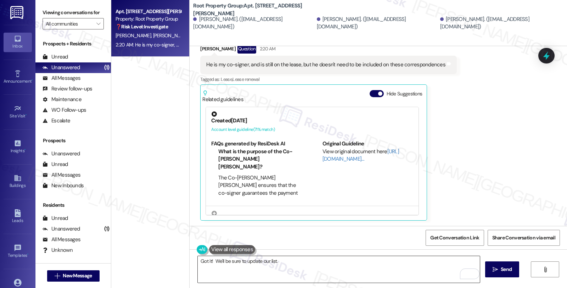
click at [297, 265] on textarea "Got it! We'll be sure to update our list." at bounding box center [339, 269] width 282 height 27
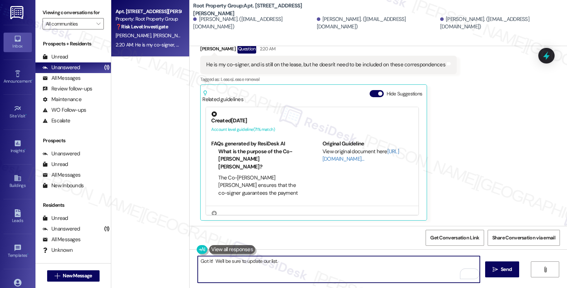
paste textarea "Should you have other concerns, please feel free to reach out. Have a great day!"
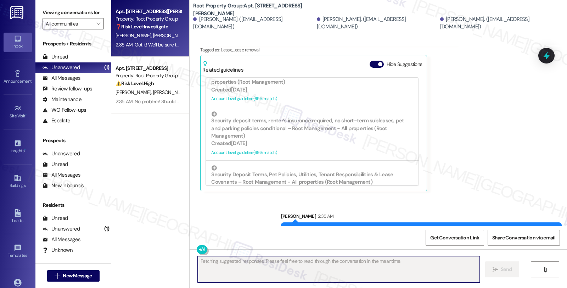
scroll to position [374, 0]
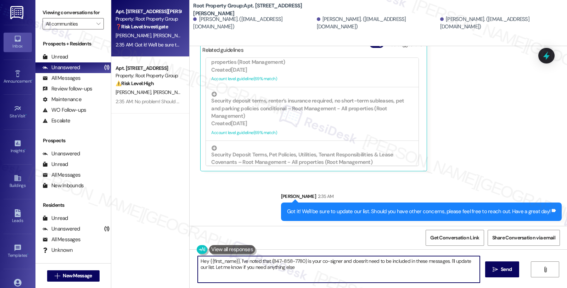
type textarea "Hey {{first_name}}, I've noted that (847-858-7780) is your co-signer and doesn'…"
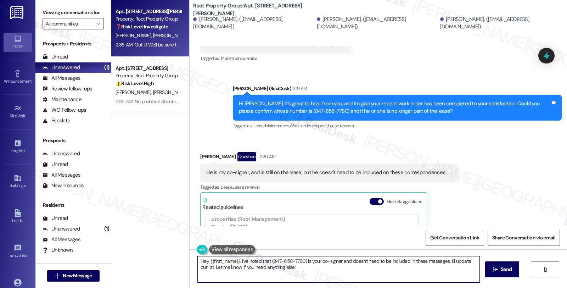
scroll to position [217, 0]
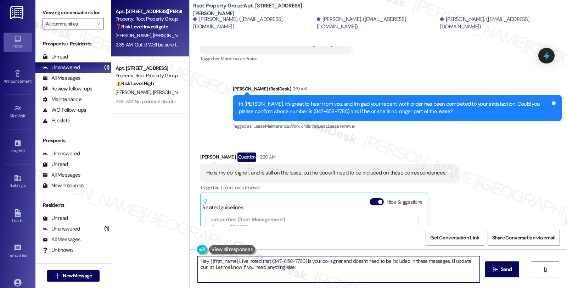
click at [303, 112] on div "Hi [PERSON_NAME], it's great to hear from you, and I'm glad your recent work or…" at bounding box center [395, 107] width 312 height 15
copy div "7780"
click at [14, 181] on icon at bounding box center [18, 178] width 8 height 8
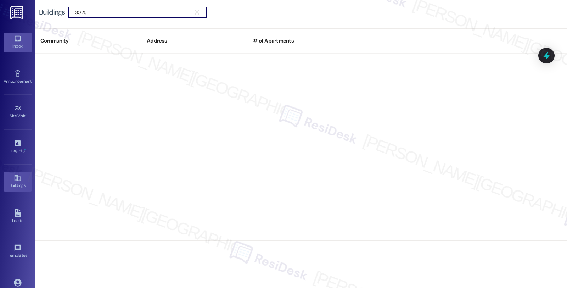
type input "3025"
click at [16, 38] on icon at bounding box center [18, 39] width 8 height 8
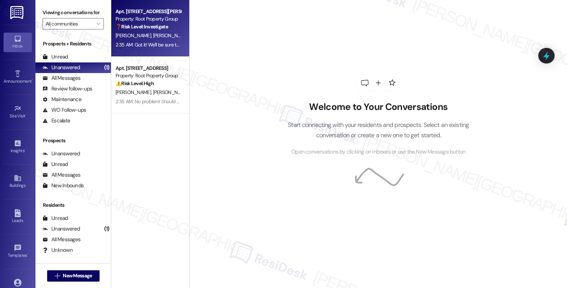
click at [158, 35] on span "[PERSON_NAME]" at bounding box center [172, 35] width 38 height 6
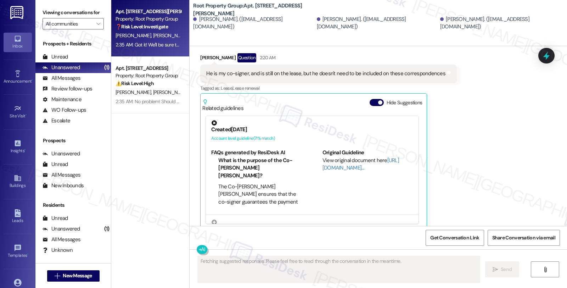
scroll to position [325, 0]
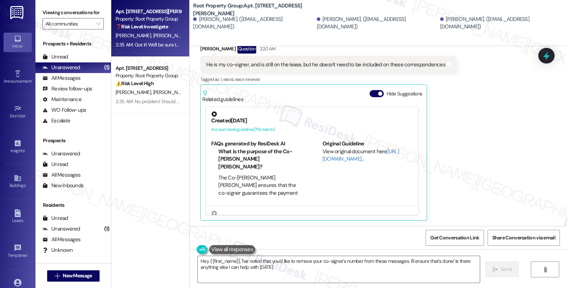
type textarea "Hey {{first_name}}, I've noted that you'd like to remove your co-signer's numbe…"
click at [257, 5] on b "Root Property Group: Apt. 3025-3, [STREET_ADDRESS][PERSON_NAME]" at bounding box center [264, 9] width 142 height 15
copy b "3025"
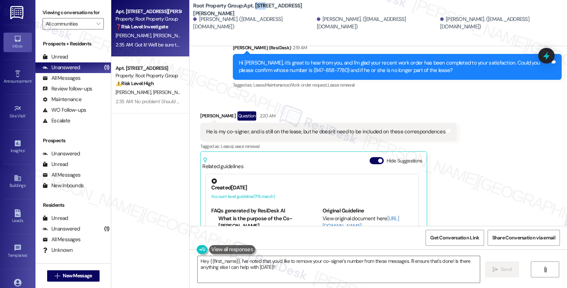
scroll to position [228, 0]
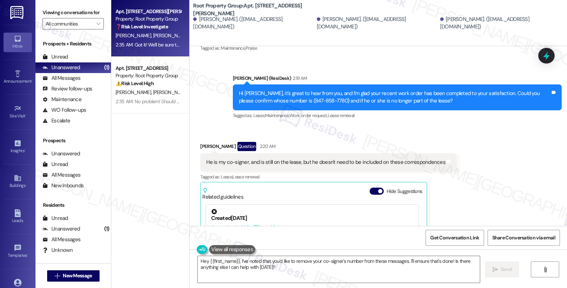
click at [304, 98] on div "Hi [PERSON_NAME], it's great to hear from you, and I'm glad your recent work or…" at bounding box center [395, 97] width 312 height 15
copy div "7780"
click at [18, 180] on icon at bounding box center [18, 178] width 8 height 8
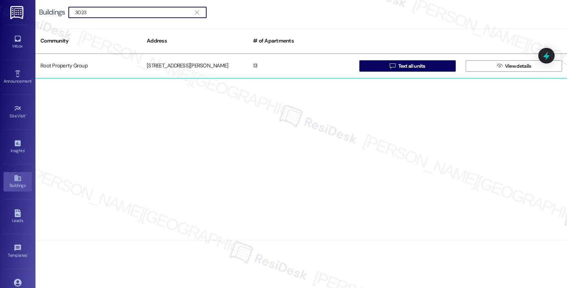
type input "3023"
click at [162, 65] on div "[STREET_ADDRESS][PERSON_NAME]" at bounding box center [195, 66] width 106 height 14
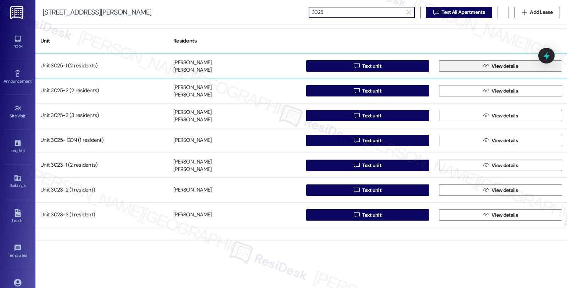
type input "3025"
click at [517, 66] on span "View details" at bounding box center [505, 65] width 26 height 7
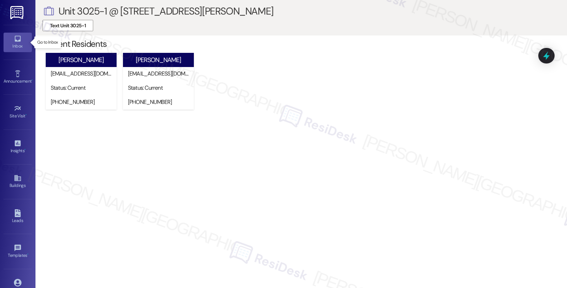
click at [16, 38] on icon at bounding box center [18, 39] width 8 height 8
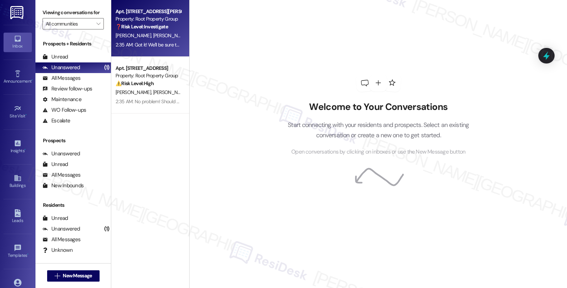
click at [190, 36] on span "[PERSON_NAME]" at bounding box center [207, 35] width 35 height 6
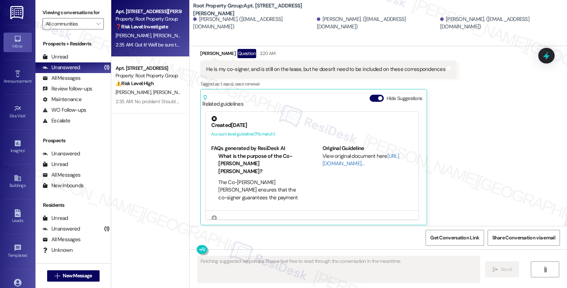
scroll to position [325, 0]
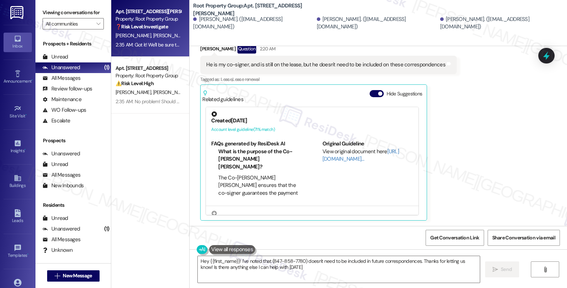
type textarea "Hey {{first_name}}! I've noted that (847-858-7780) doesn't need to be included …"
click at [22, 186] on div "Buildings" at bounding box center [17, 185] width 35 height 7
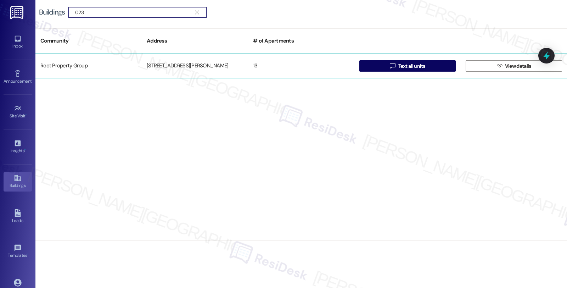
type input "023"
click at [194, 64] on div "[STREET_ADDRESS][PERSON_NAME]" at bounding box center [195, 66] width 106 height 14
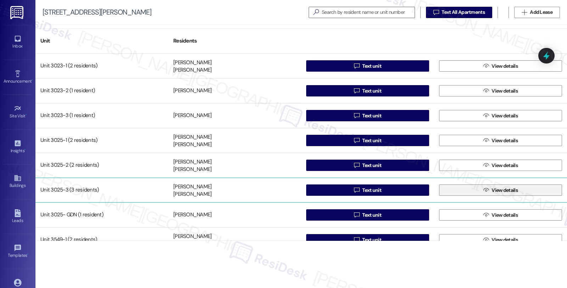
click at [479, 190] on button " View details" at bounding box center [500, 189] width 123 height 11
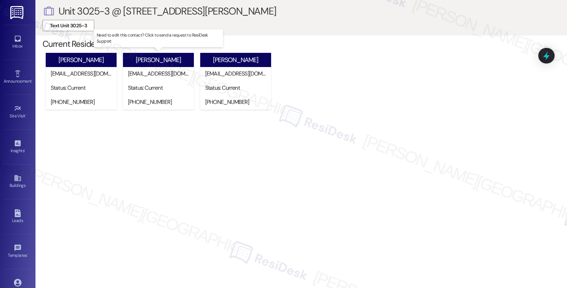
drag, startPoint x: 133, startPoint y: 59, endPoint x: 180, endPoint y: 59, distance: 46.4
click at [180, 59] on div "[PERSON_NAME]" at bounding box center [158, 60] width 71 height 14
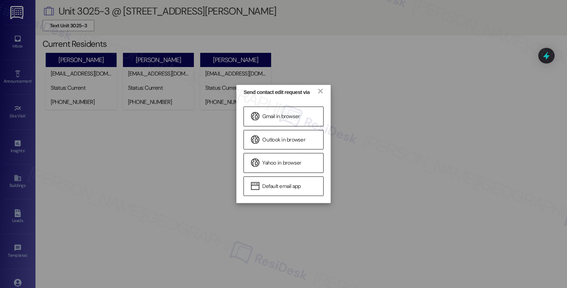
copy div "[PERSON_NAME]"
click at [412, 68] on div "Send contact edit request via × Gmail in browser Outlook in browser Yahoo in br…" at bounding box center [283, 144] width 567 height 288
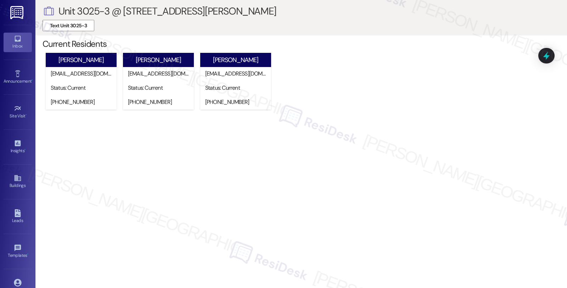
click at [18, 48] on div "Inbox" at bounding box center [17, 46] width 35 height 7
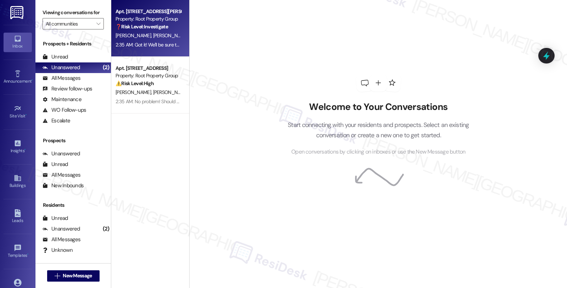
click at [169, 30] on div "❓ Risk Level: Investigate" at bounding box center [149, 26] width 66 height 7
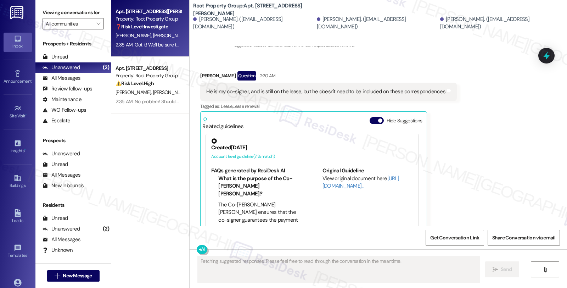
scroll to position [385, 0]
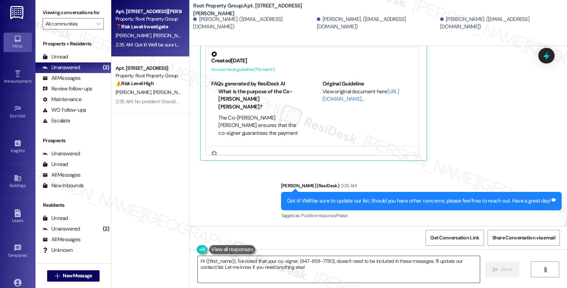
click at [311, 274] on textarea "Hi {{first_name}}, I've noted that your co-signer, (847-858-7780), doesn't need…" at bounding box center [339, 269] width 282 height 27
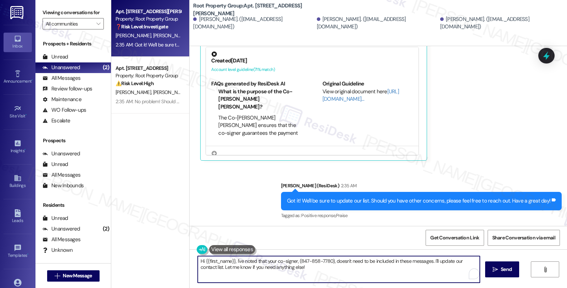
paste textarea "[PERSON_NAME]"
type textarea "Hi {{first_name}}, I've noted that your co-signer, (847-858-7780), doesn't need…"
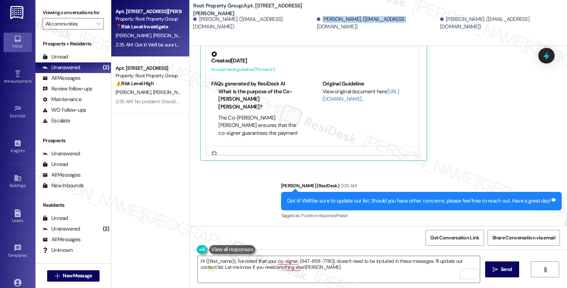
drag, startPoint x: 303, startPoint y: 22, endPoint x: 369, endPoint y: 24, distance: 66.3
click at [369, 24] on div "[PERSON_NAME]. ([EMAIL_ADDRESS][DOMAIN_NAME])" at bounding box center [378, 23] width 122 height 15
click at [317, 21] on div "[PERSON_NAME]. ([EMAIL_ADDRESS][DOMAIN_NAME])" at bounding box center [378, 23] width 122 height 15
drag, startPoint x: 311, startPoint y: 23, endPoint x: 403, endPoint y: 24, distance: 92.2
click at [403, 24] on div "[PERSON_NAME]. ([EMAIL_ADDRESS][DOMAIN_NAME]) [PERSON_NAME]. ([EMAIL_ADDRESS][D…" at bounding box center [380, 23] width 374 height 14
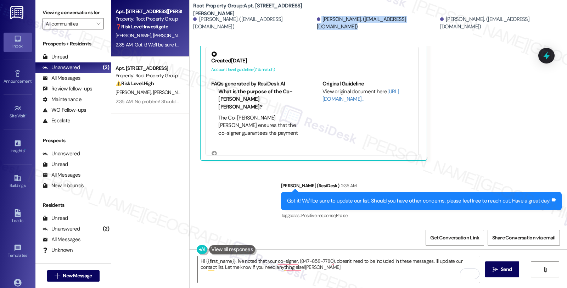
copy div "[PERSON_NAME]. ([EMAIL_ADDRESS][DOMAIN_NAME])"
click at [452, 239] on span "Get Conversation Link" at bounding box center [454, 237] width 49 height 7
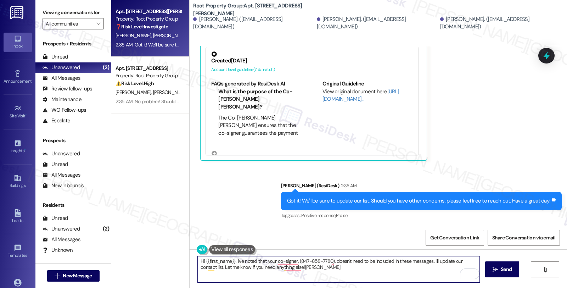
click at [382, 267] on textarea "Hi {{first_name}}, I've noted that your co-signer, (847-858-7780), doesn't need…" at bounding box center [339, 269] width 282 height 27
paste textarea "[URL][DOMAIN_NAME]"
type textarea "[URL][DOMAIN_NAME]"
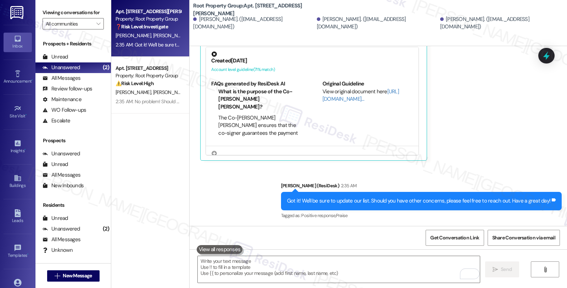
click at [467, 144] on div "Received via SMS [PERSON_NAME] Question 2:20 AM He is my co-signer, and is stil…" at bounding box center [379, 67] width 378 height 198
